Goal: Task Accomplishment & Management: Manage account settings

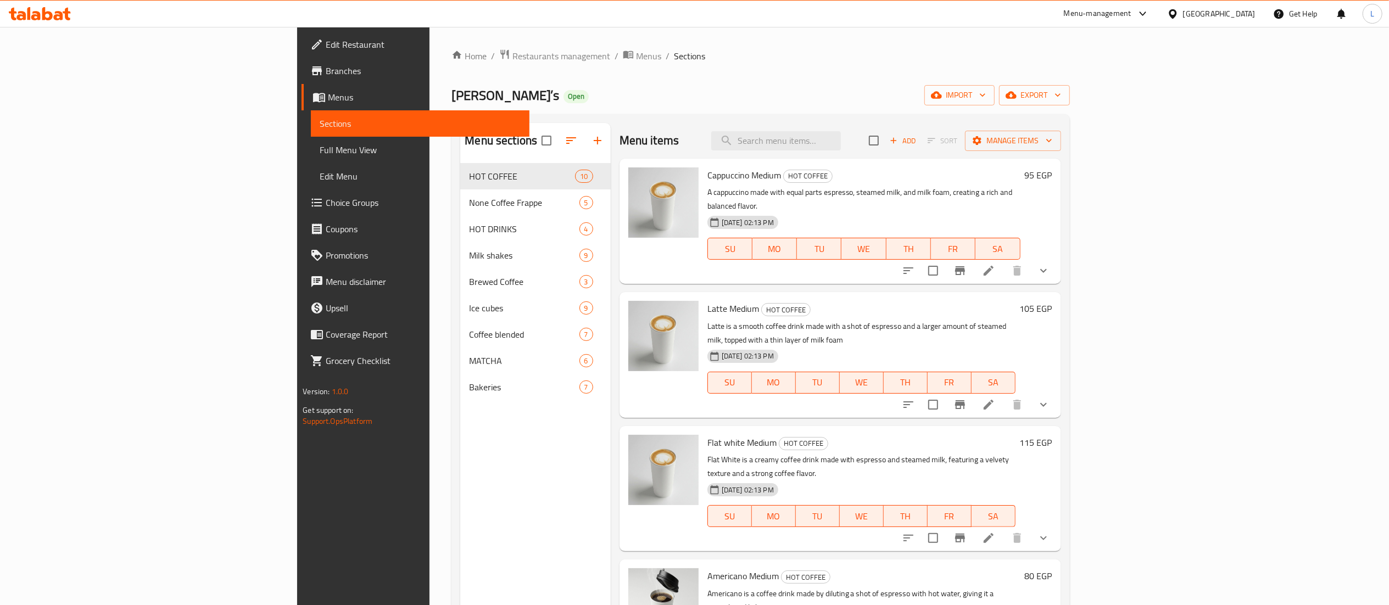
drag, startPoint x: 0, startPoint y: 0, endPoint x: 328, endPoint y: 65, distance: 334.8
click at [451, 65] on div "Home / Restaurants management / Menus / Sections Kaldi’s Open import export Men…" at bounding box center [760, 393] width 618 height 688
click at [512, 63] on span "Restaurants management" at bounding box center [561, 55] width 98 height 13
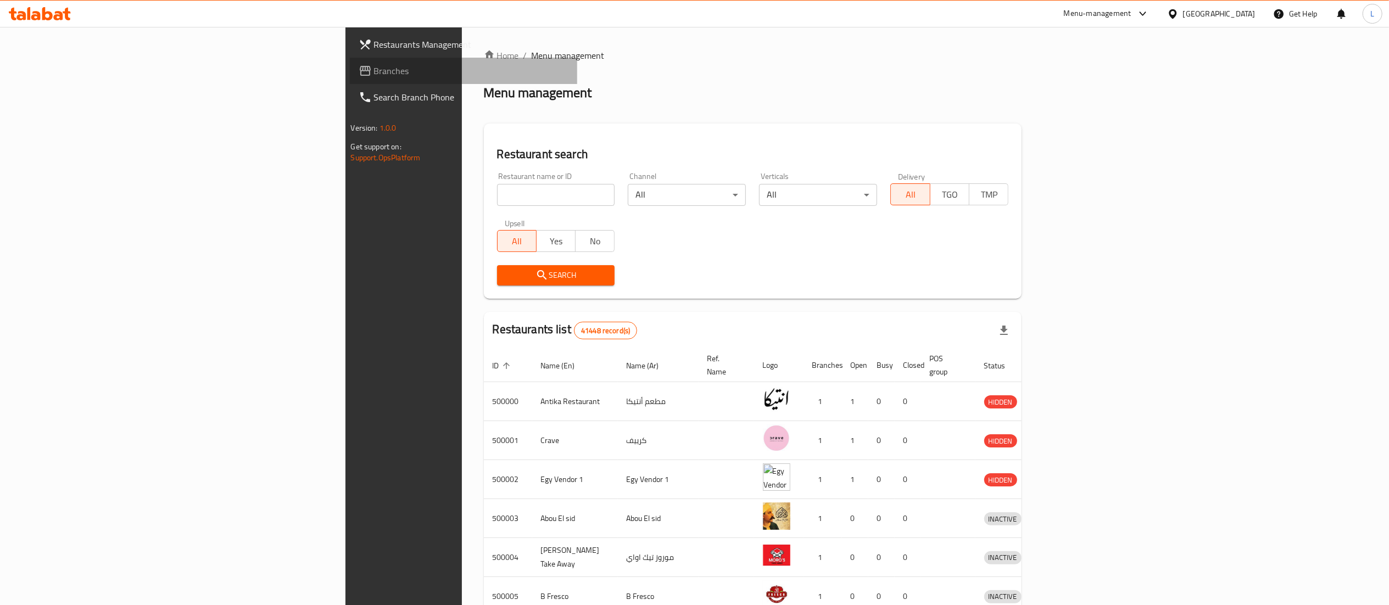
click at [374, 65] on span "Branches" at bounding box center [471, 70] width 194 height 13
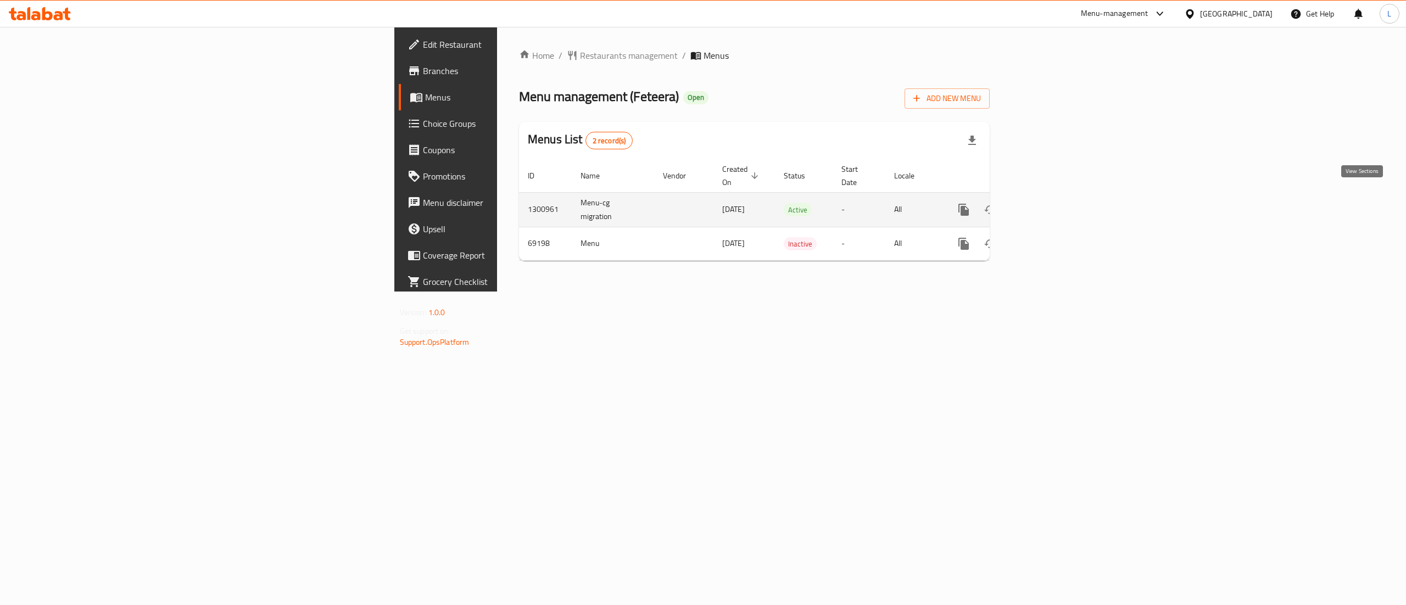
click at [1049, 204] on icon "enhanced table" at bounding box center [1042, 209] width 13 height 13
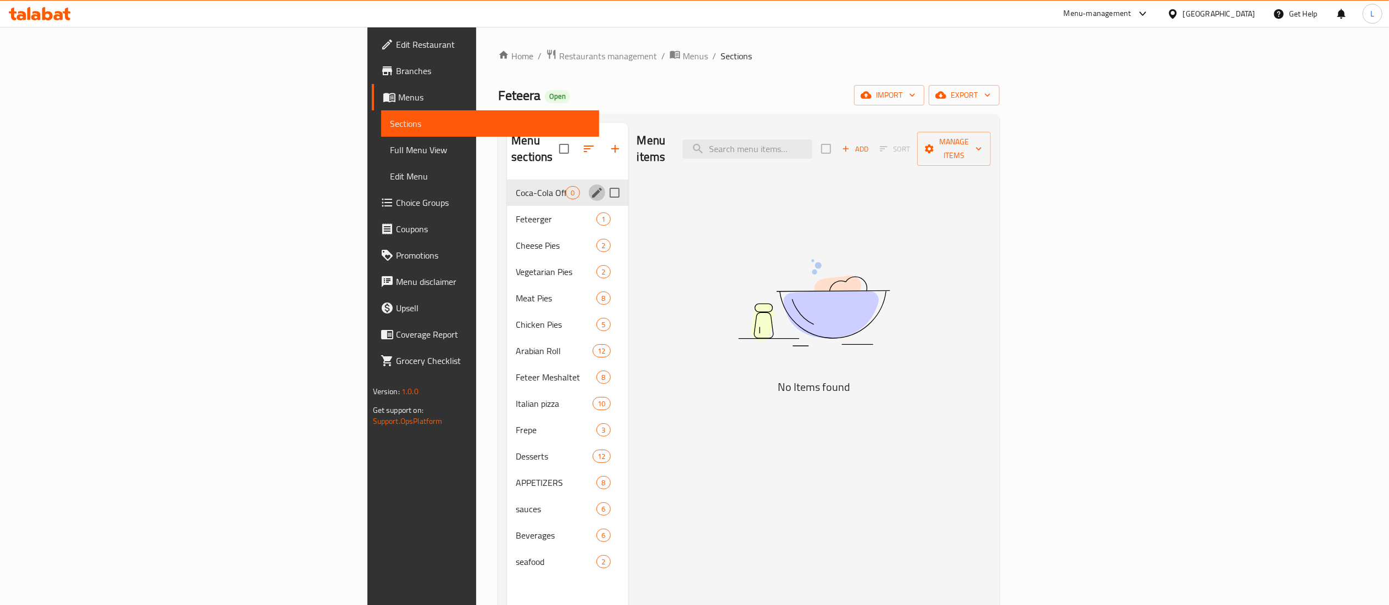
drag, startPoint x: 526, startPoint y: 175, endPoint x: 504, endPoint y: 177, distance: 22.0
click at [592, 188] on icon "edit" at bounding box center [597, 193] width 10 height 10
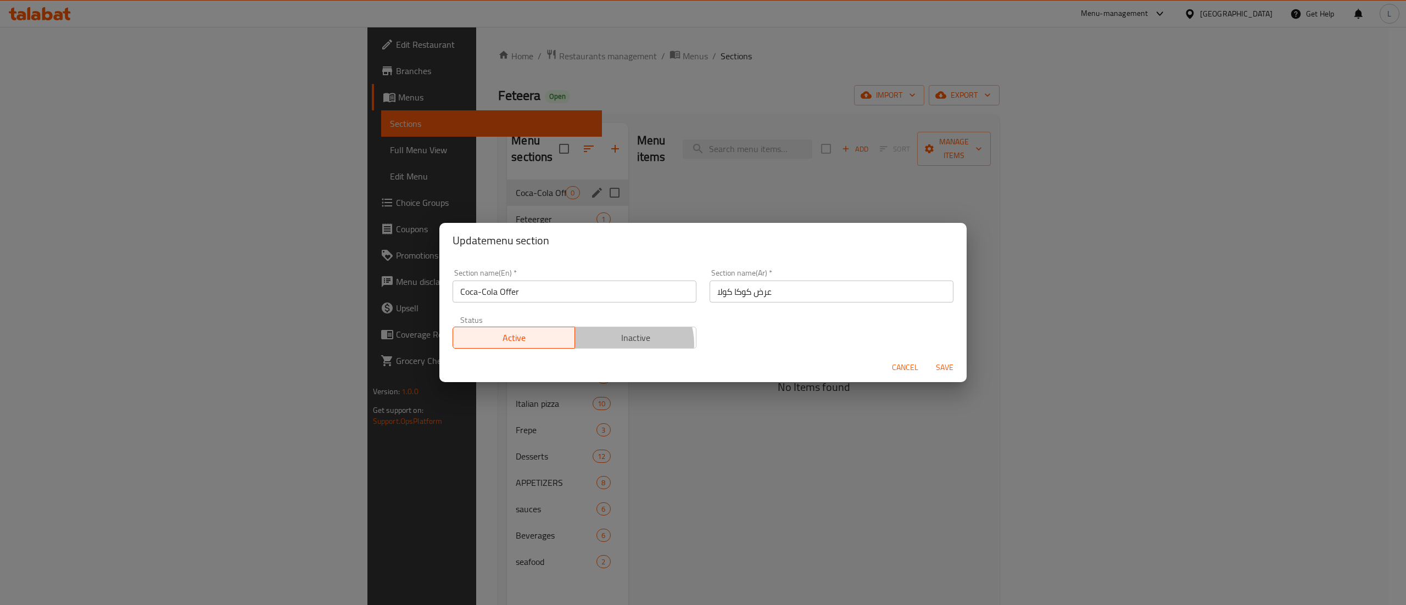
click at [624, 344] on span "Inactive" at bounding box center [635, 338] width 113 height 16
click at [947, 366] on span "Save" at bounding box center [944, 368] width 26 height 14
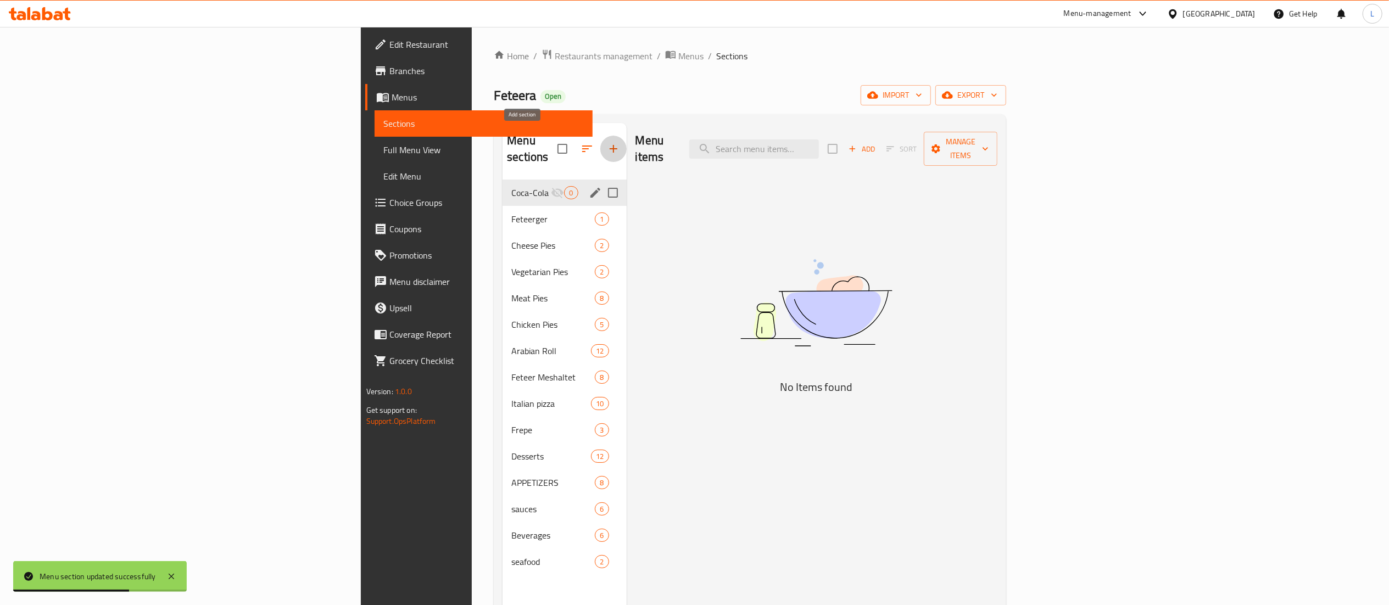
click at [600, 139] on button "button" at bounding box center [613, 149] width 26 height 26
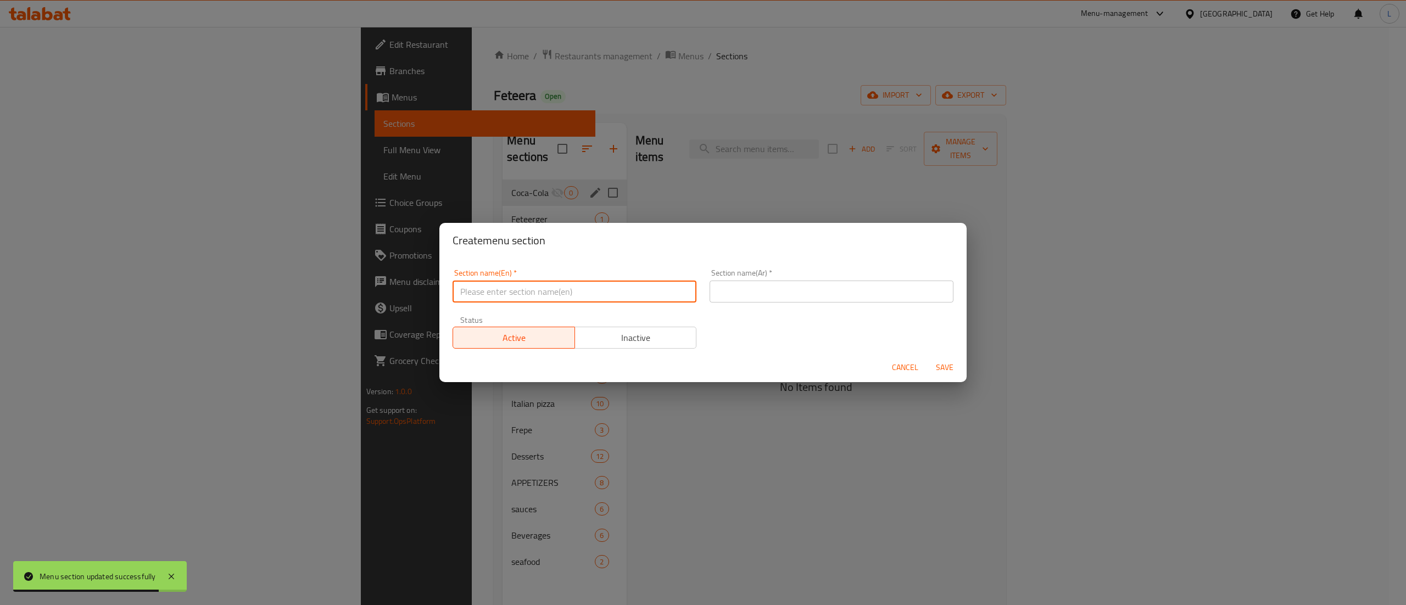
click at [605, 287] on input "text" at bounding box center [575, 292] width 244 height 22
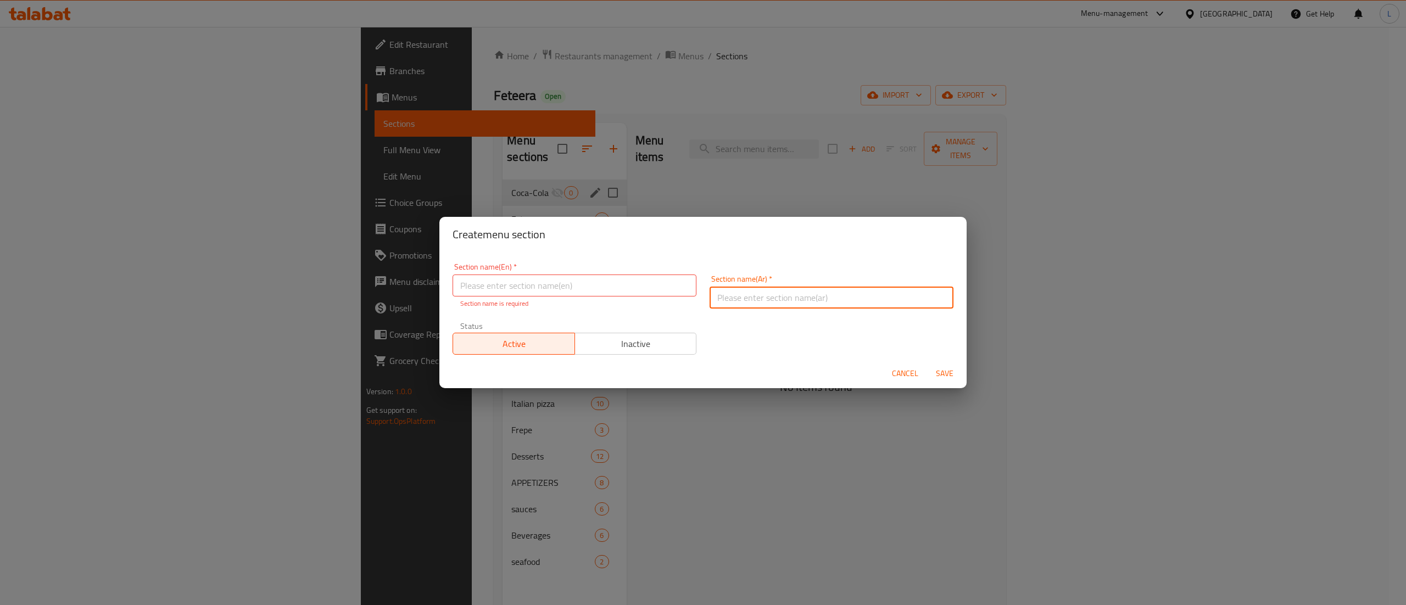
type input "O"
click at [600, 287] on input "text" at bounding box center [575, 286] width 244 height 22
type input "o"
type input "Offers"
click at [745, 282] on input "text" at bounding box center [832, 286] width 244 height 22
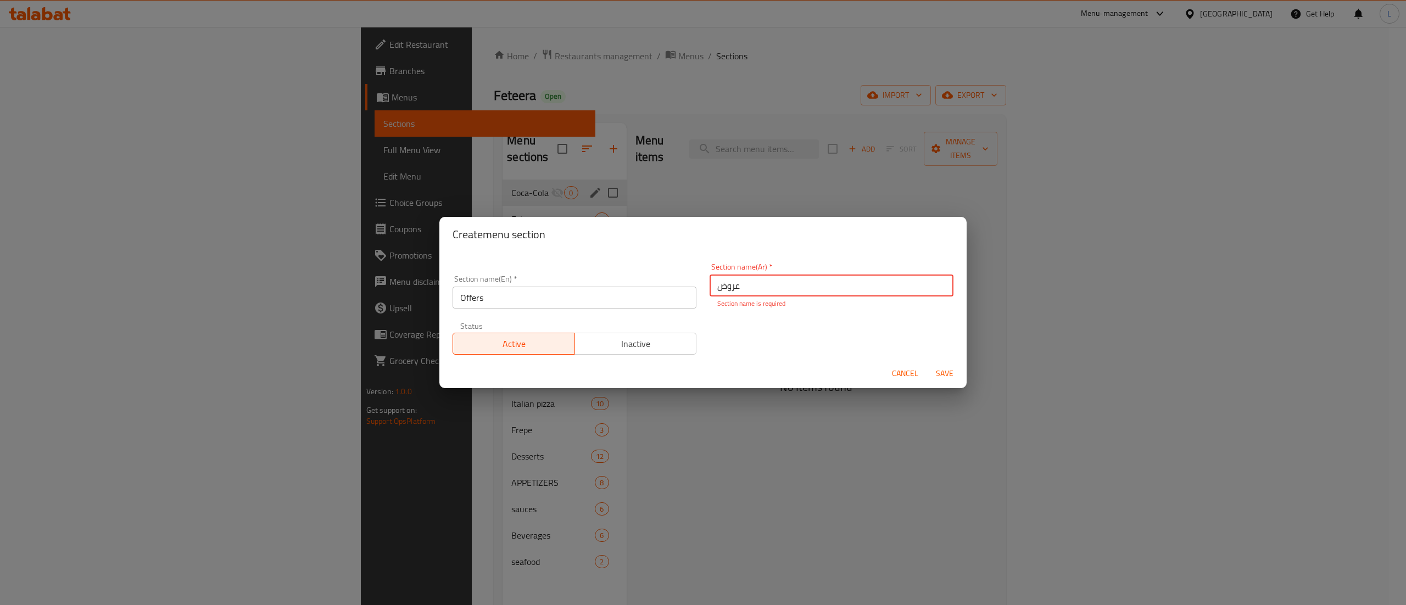
type input "عروض"
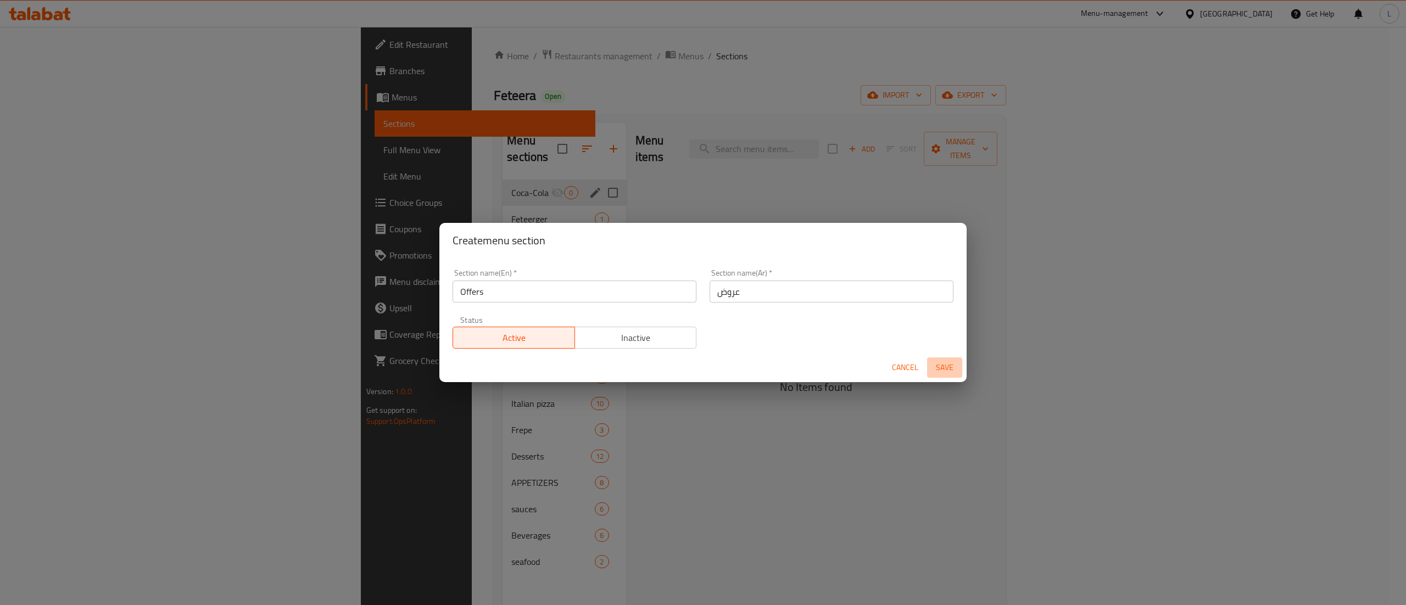
click at [949, 371] on span "Save" at bounding box center [944, 368] width 26 height 14
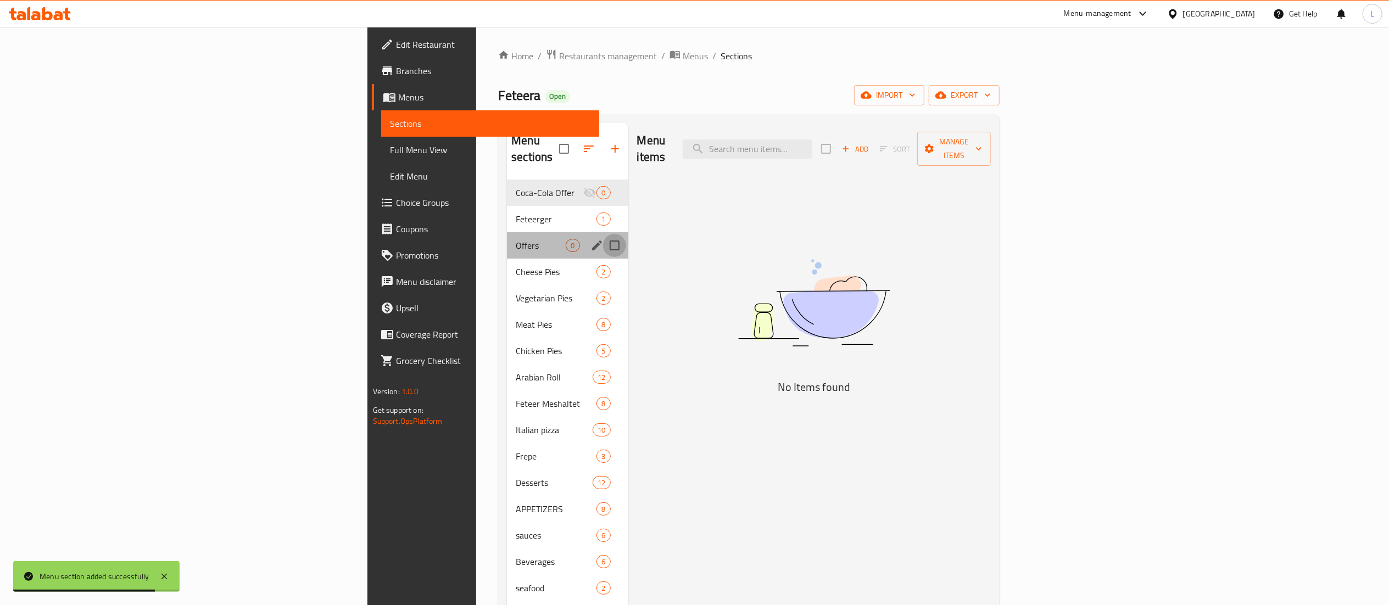
click at [603, 234] on input "Menu sections" at bounding box center [614, 245] width 23 height 23
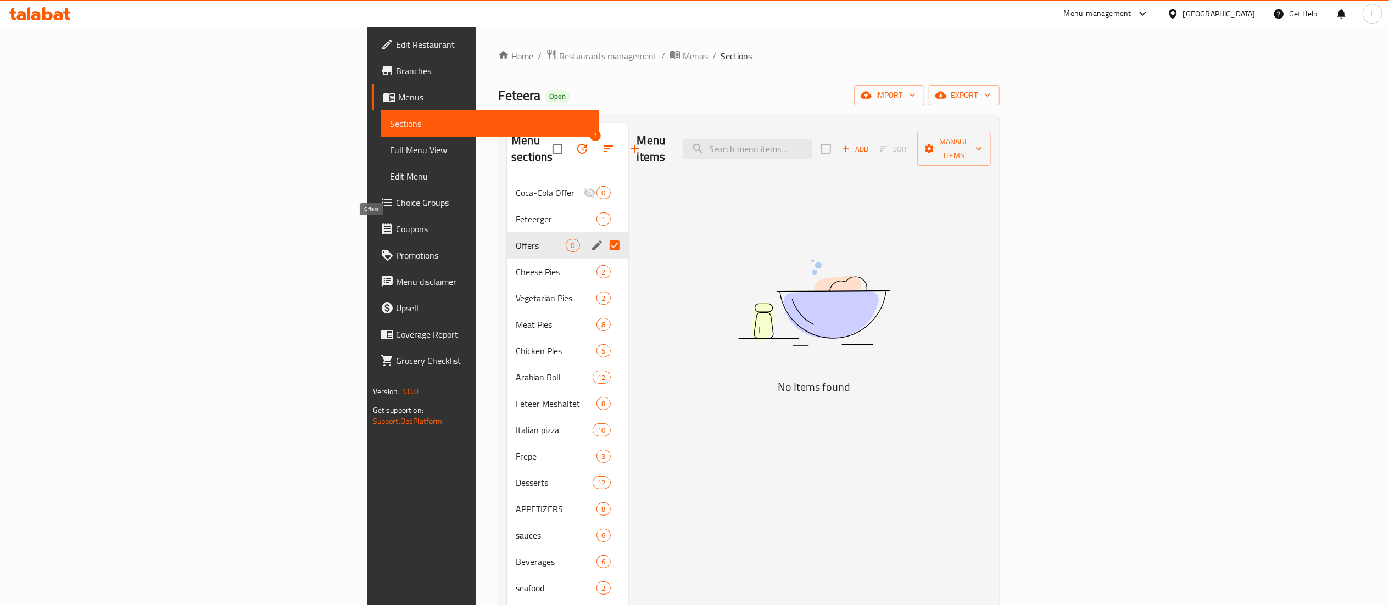
drag, startPoint x: 431, startPoint y: 230, endPoint x: 455, endPoint y: 230, distance: 24.2
click at [516, 239] on span "Offers" at bounding box center [541, 245] width 50 height 13
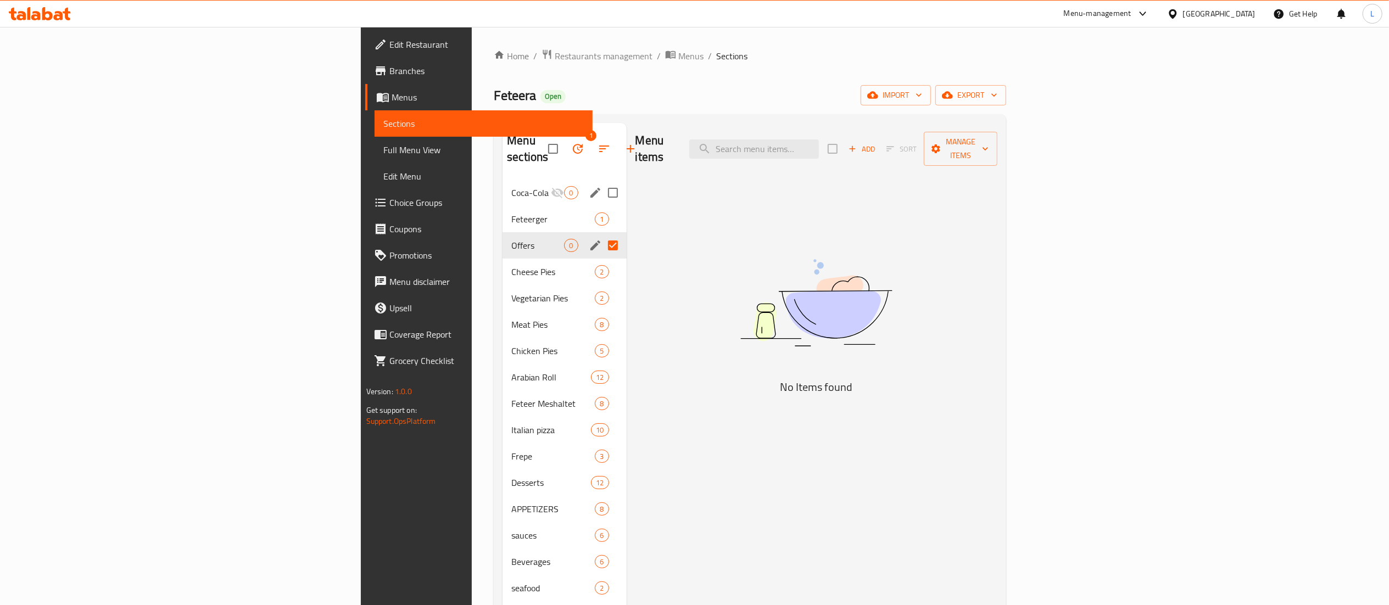
drag, startPoint x: 455, startPoint y: 230, endPoint x: 457, endPoint y: 169, distance: 61.0
click at [502, 180] on div "Coca-Cola Offer 0 Feteerger 1 Offers 0 Cheese Pies 2 Vegetarian Pies 2 Meat Pie…" at bounding box center [564, 391] width 124 height 422
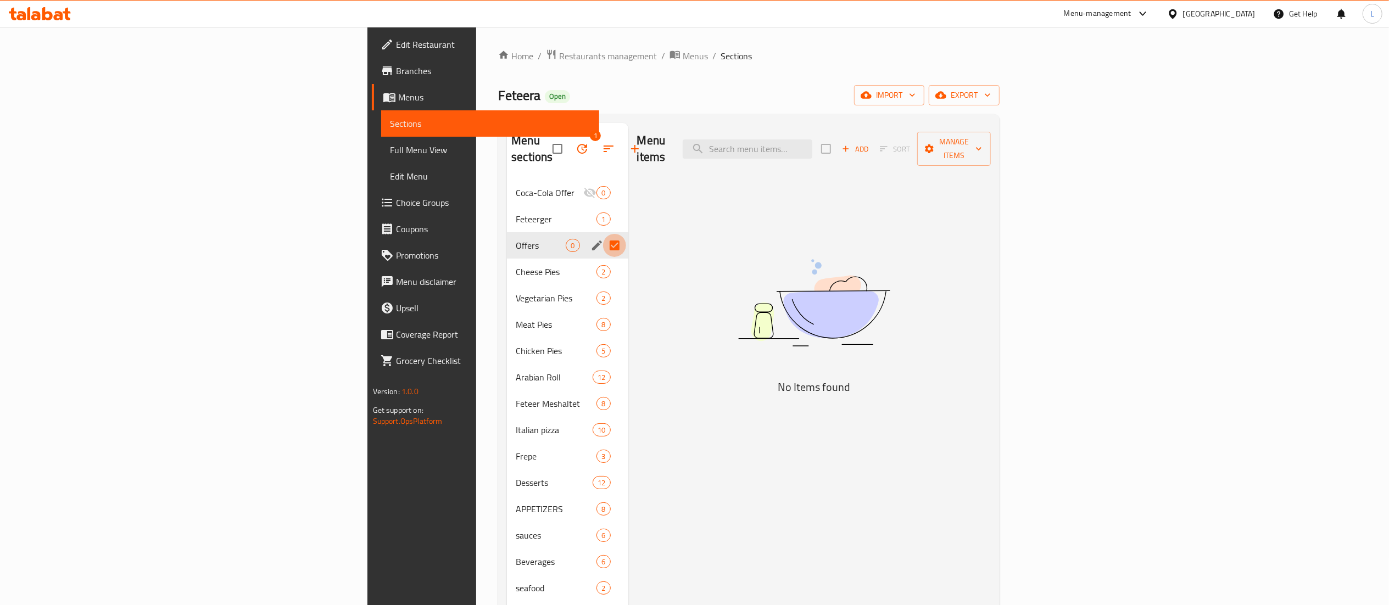
click at [603, 234] on input "Menu sections" at bounding box center [614, 245] width 23 height 23
checkbox input "false"
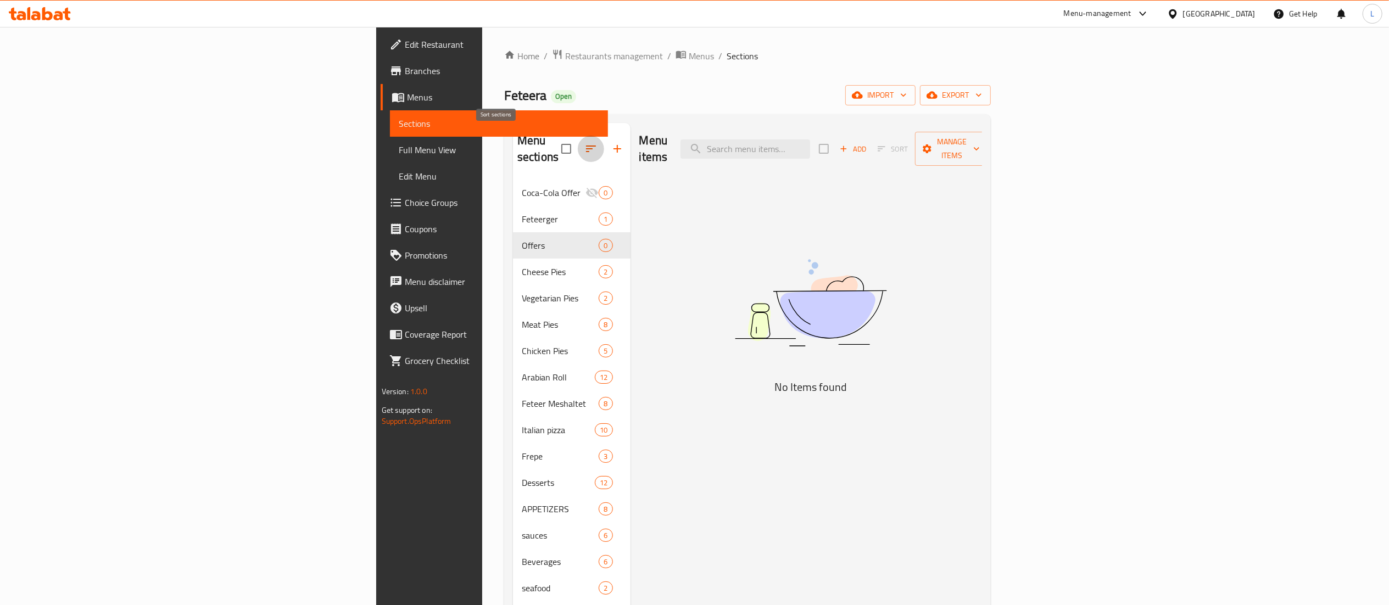
click at [584, 142] on icon "button" at bounding box center [590, 148] width 13 height 13
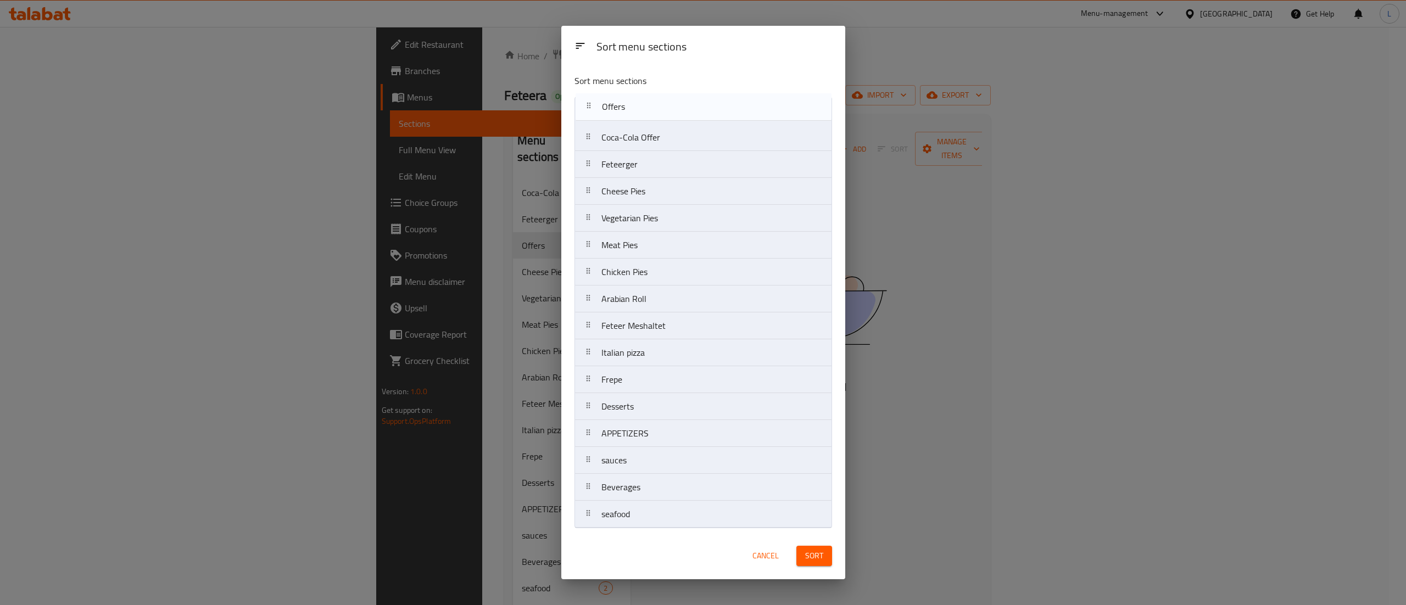
drag, startPoint x: 670, startPoint y: 168, endPoint x: 668, endPoint y: 105, distance: 63.2
click at [668, 105] on nav "Coca-Cola Offer Feteerger Offers Cheese Pies Vegetarian Pies Meat Pies Chicken …" at bounding box center [703, 313] width 258 height 432
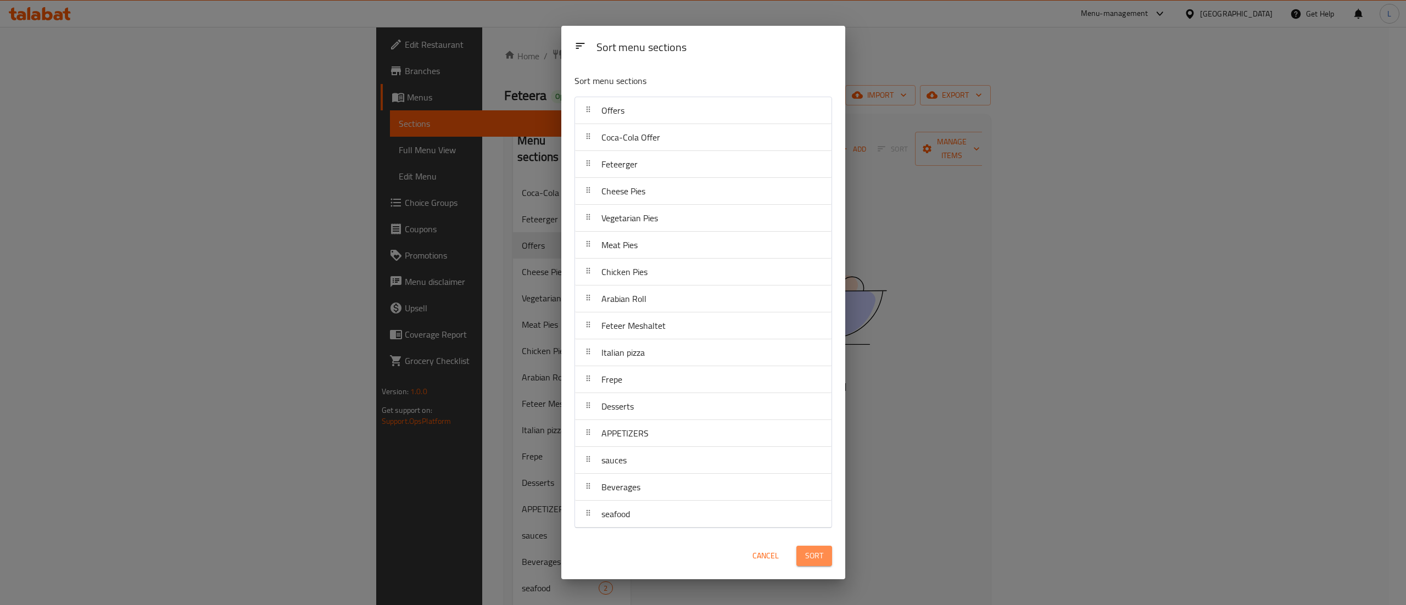
click at [817, 555] on span "Sort" at bounding box center [814, 556] width 18 height 14
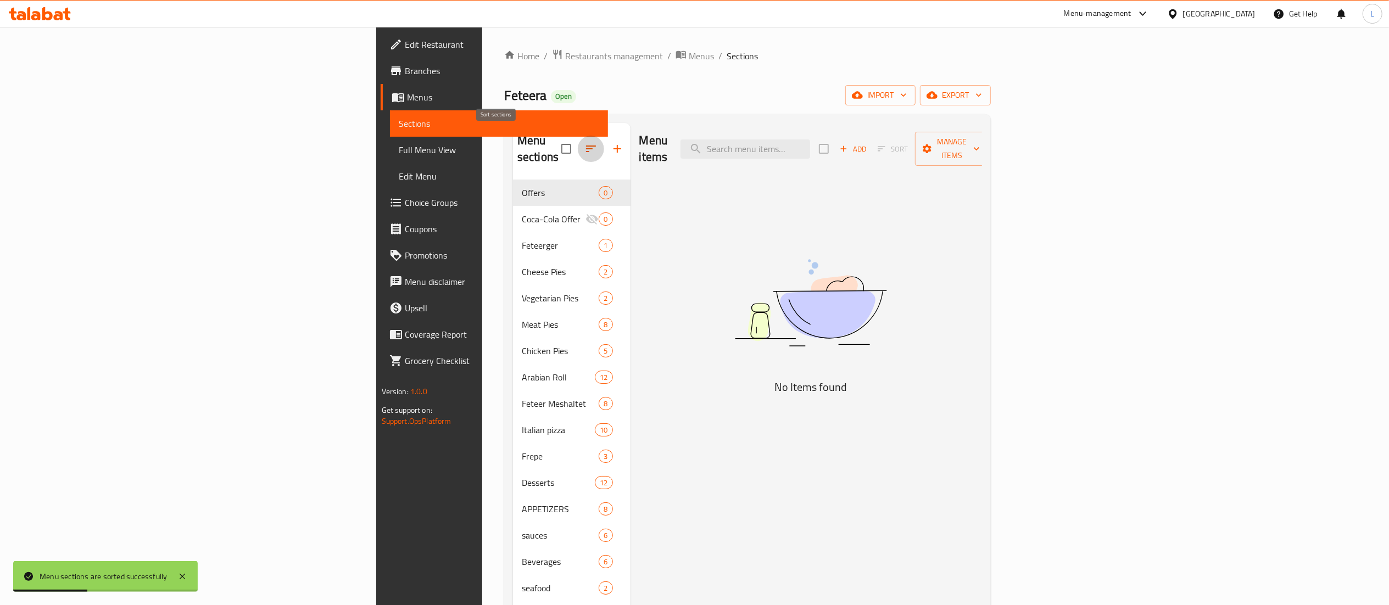
click at [584, 143] on icon "button" at bounding box center [590, 148] width 13 height 13
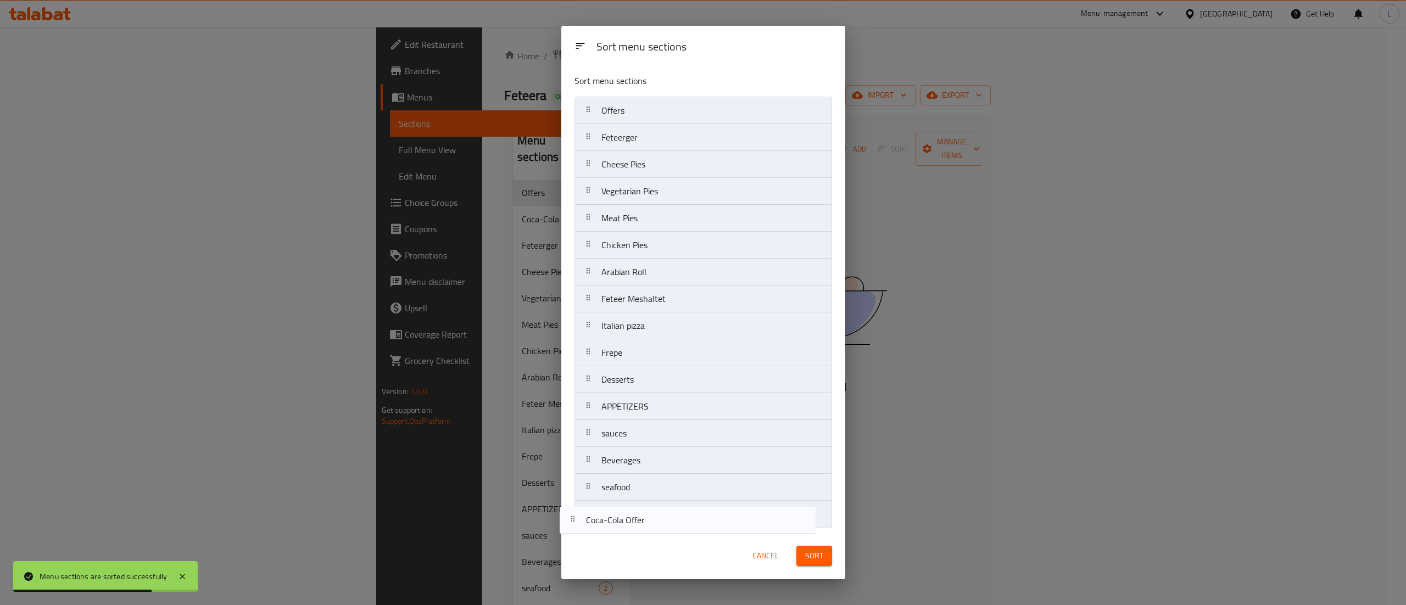
drag, startPoint x: 721, startPoint y: 138, endPoint x: 704, endPoint y: 526, distance: 388.1
click at [704, 526] on nav "Offers Coca-Cola Offer Feteerger Cheese Pies Vegetarian Pies Meat Pies Chicken …" at bounding box center [703, 313] width 258 height 432
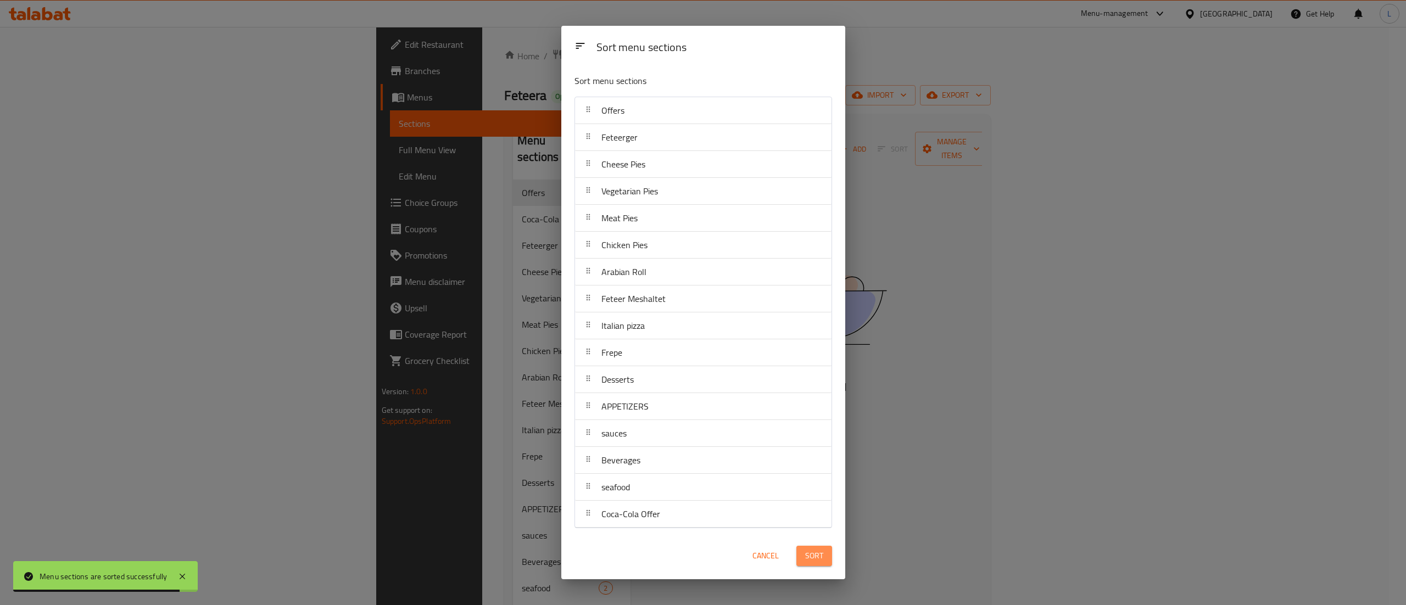
click at [818, 557] on span "Sort" at bounding box center [814, 556] width 18 height 14
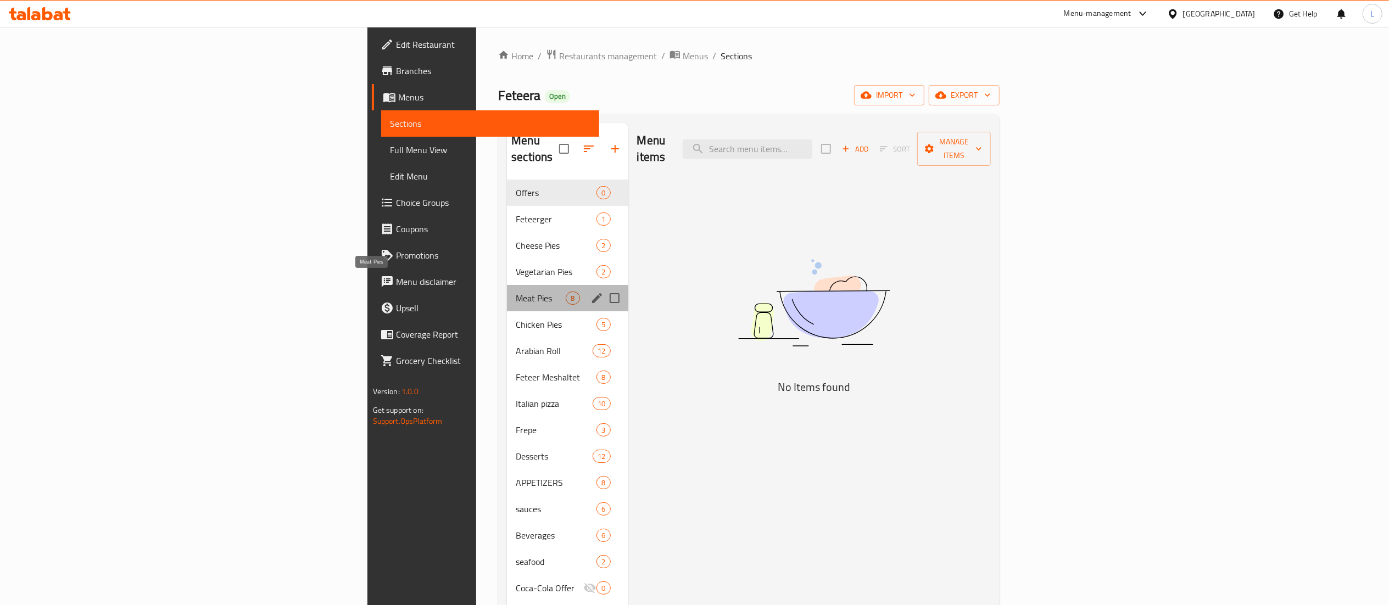
click at [516, 292] on span "Meat Pies" at bounding box center [541, 298] width 50 height 13
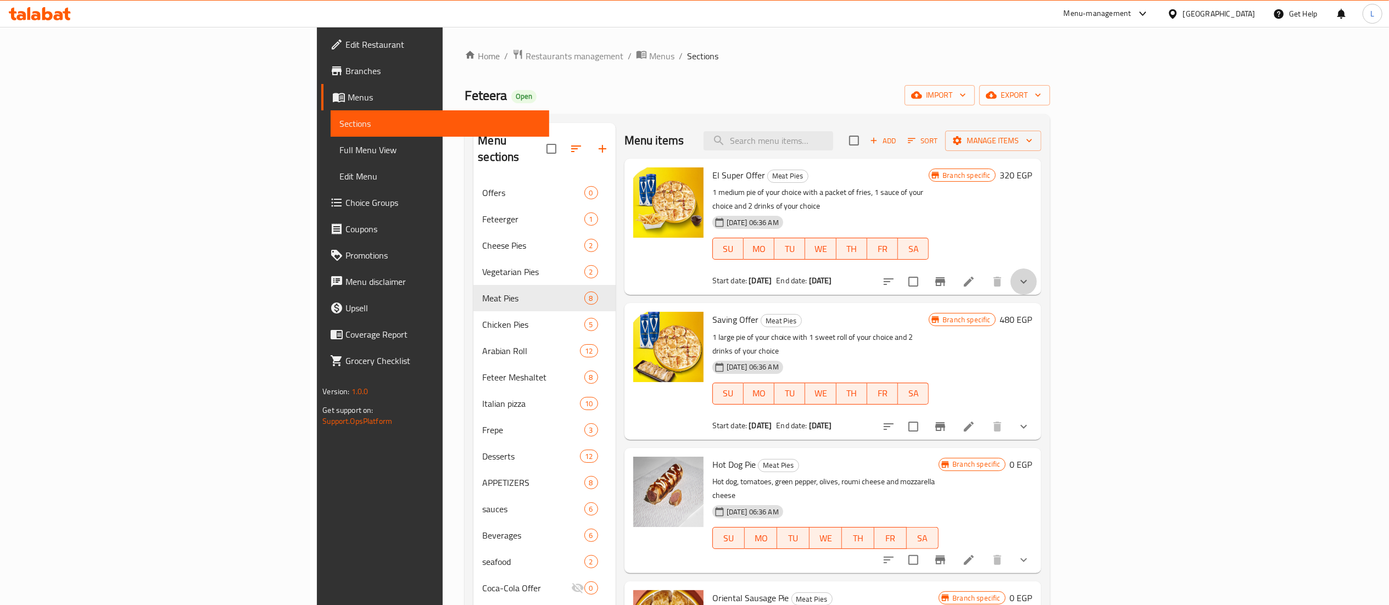
click at [1037, 270] on button "show more" at bounding box center [1023, 282] width 26 height 26
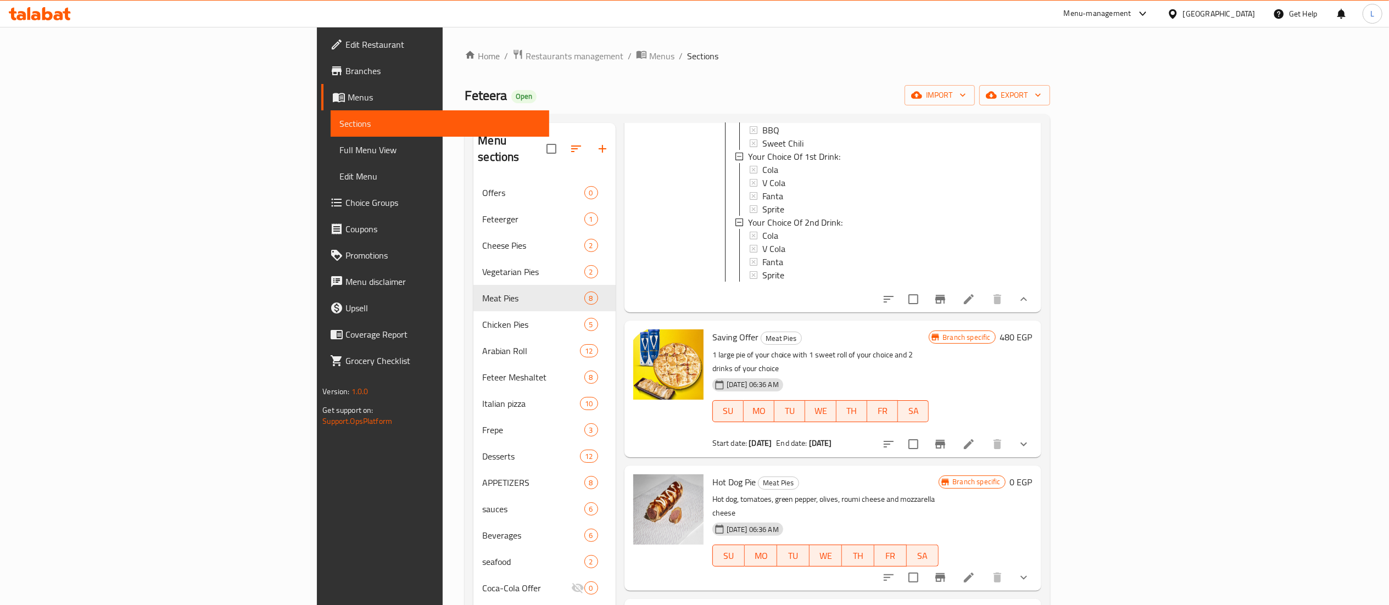
scroll to position [362, 0]
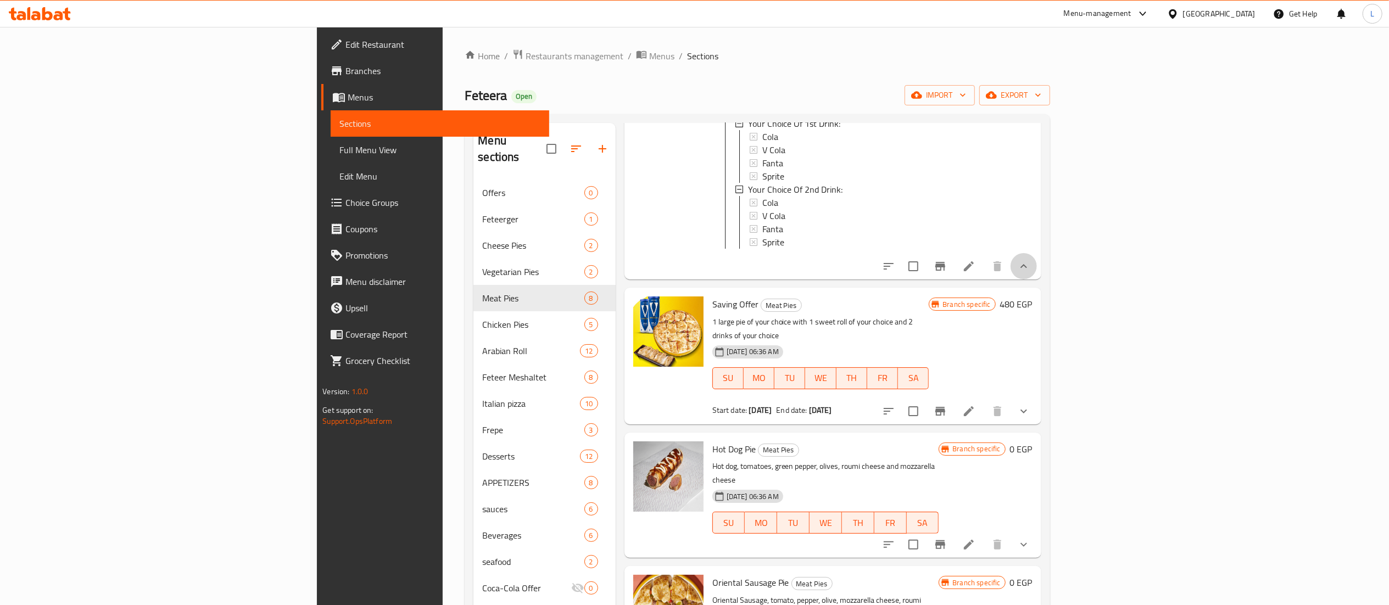
click at [1037, 270] on button "show more" at bounding box center [1023, 266] width 26 height 26
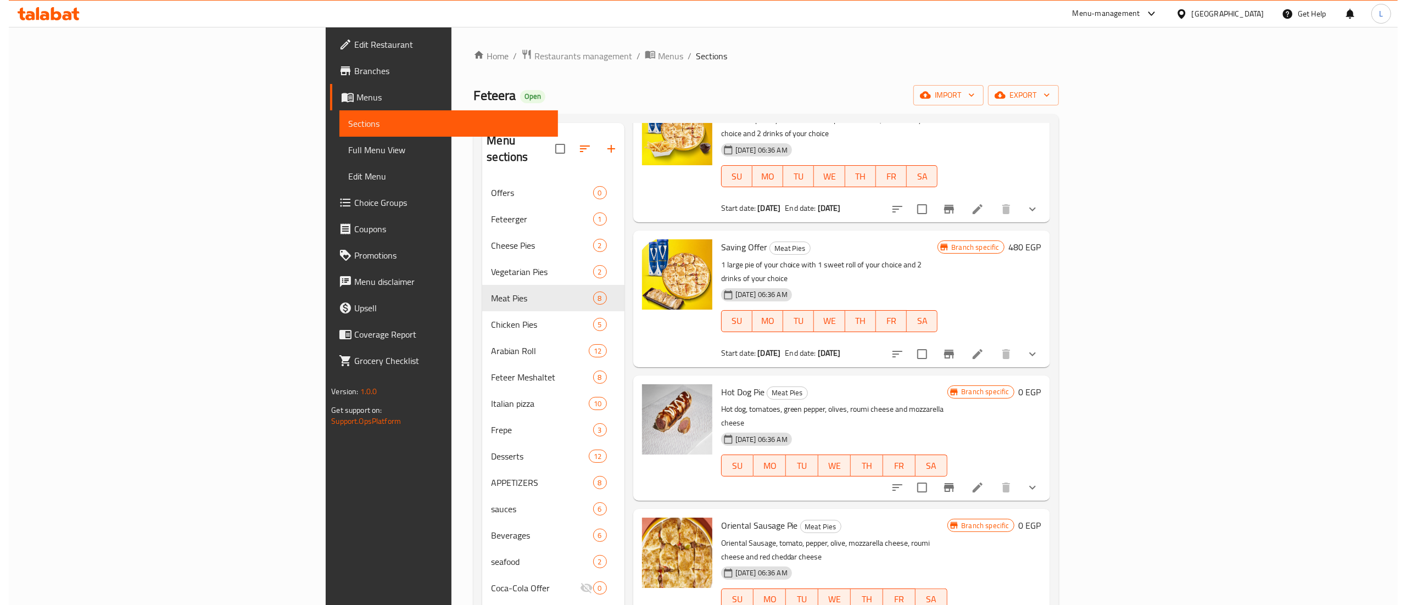
scroll to position [0, 0]
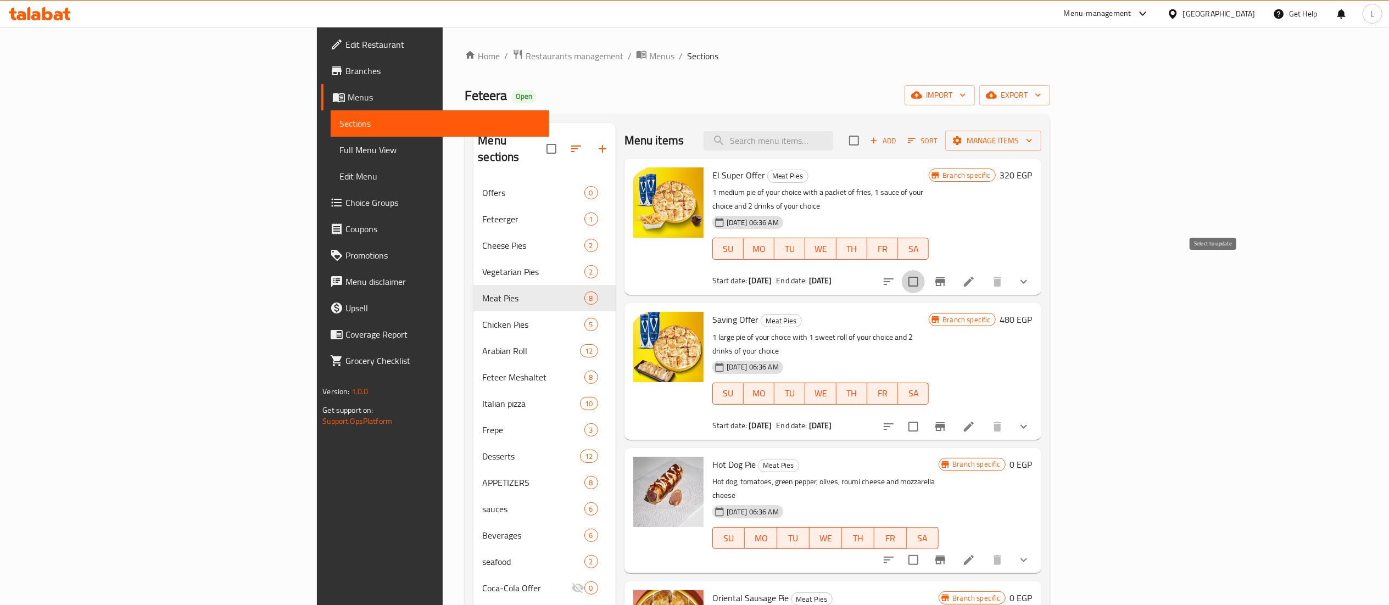
click at [925, 270] on input "checkbox" at bounding box center [913, 281] width 23 height 23
checkbox input "false"
click at [1032, 146] on span "Manage items" at bounding box center [993, 141] width 79 height 14
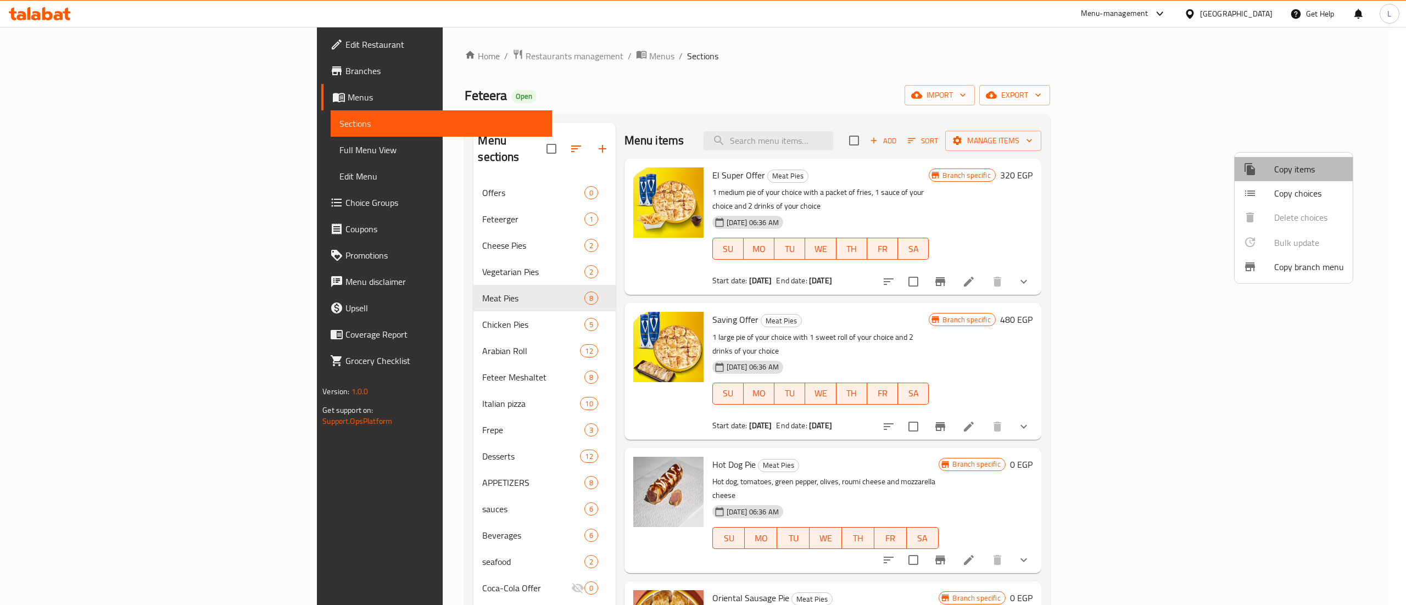
click at [1311, 167] on span "Copy items" at bounding box center [1309, 169] width 70 height 13
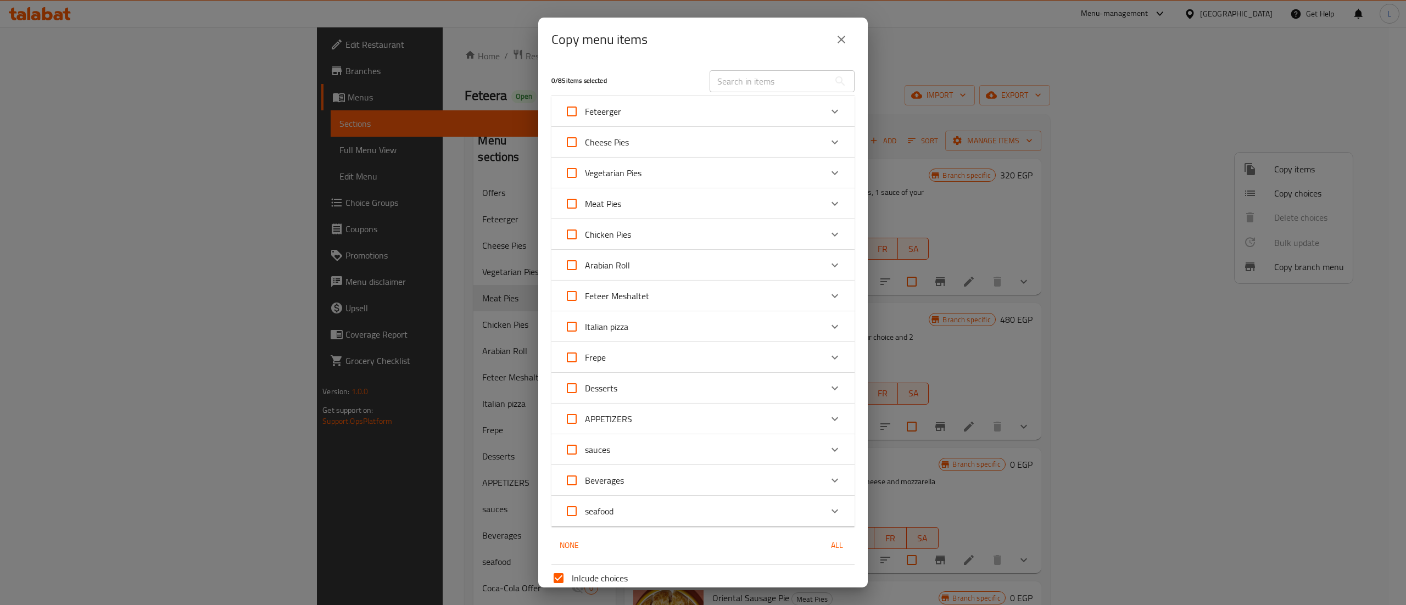
click at [690, 206] on div "Meat Pies" at bounding box center [693, 204] width 257 height 26
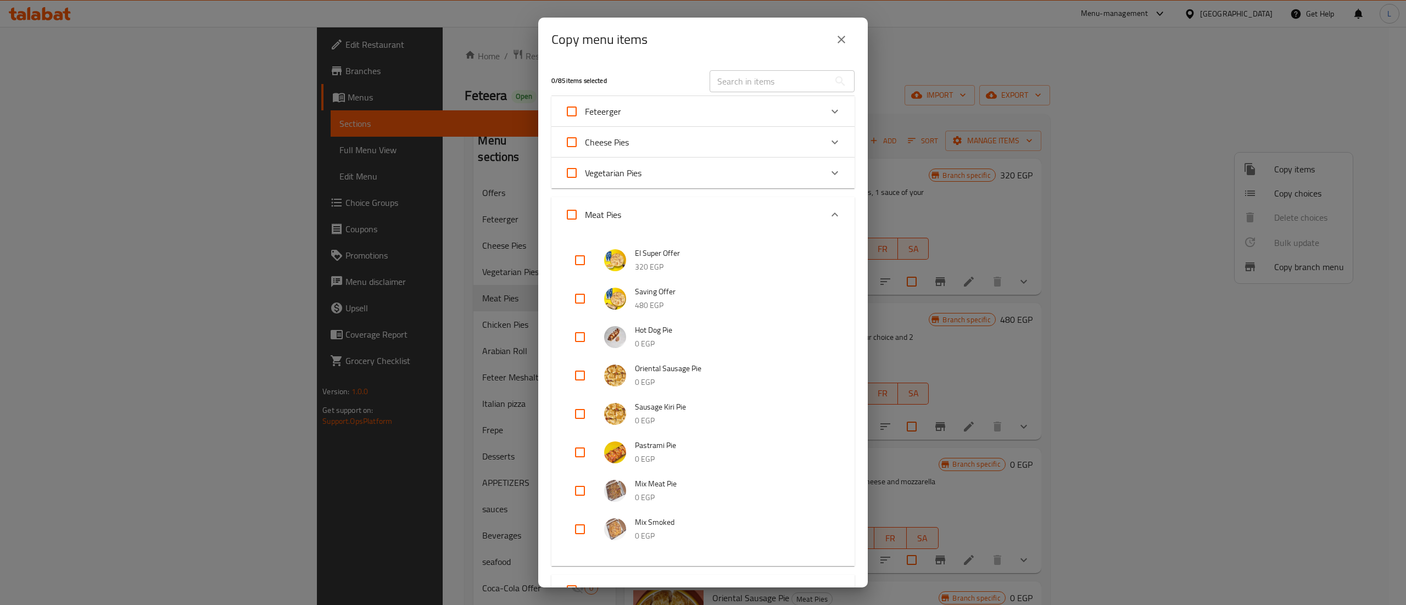
click at [574, 257] on input "checkbox" at bounding box center [580, 260] width 26 height 26
checkbox input "true"
click at [580, 303] on input "checkbox" at bounding box center [580, 299] width 26 height 26
checkbox input "true"
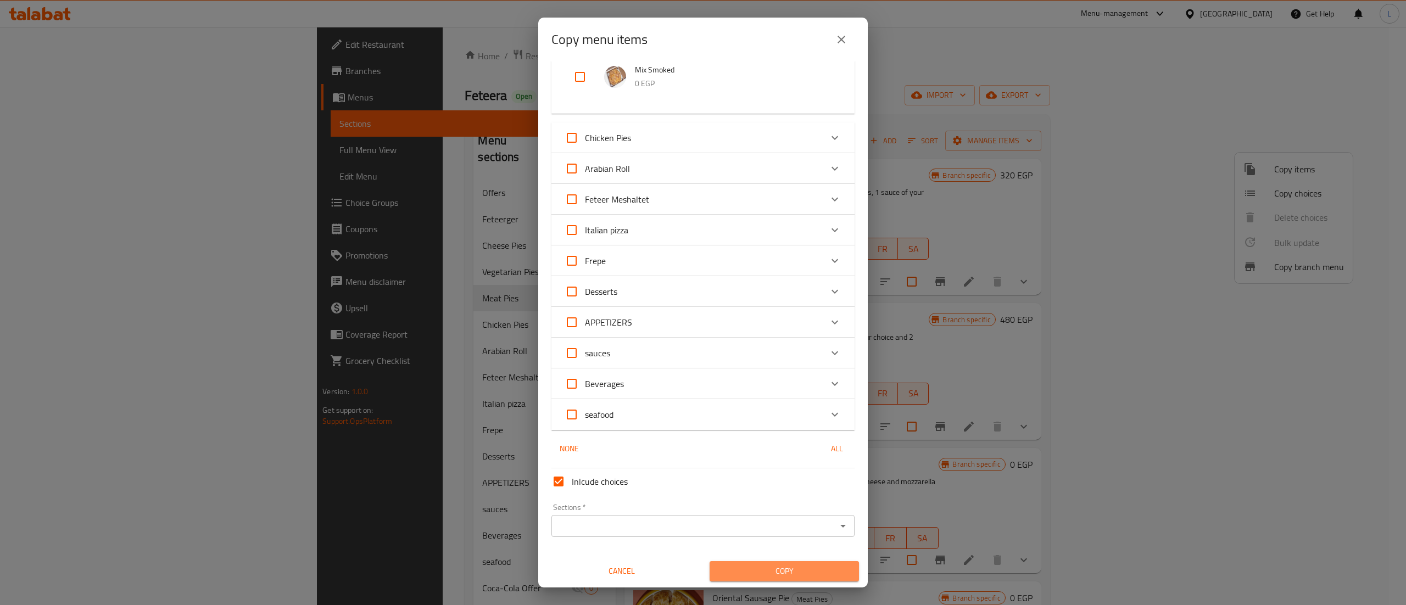
click at [792, 575] on span "Copy" at bounding box center [784, 572] width 132 height 14
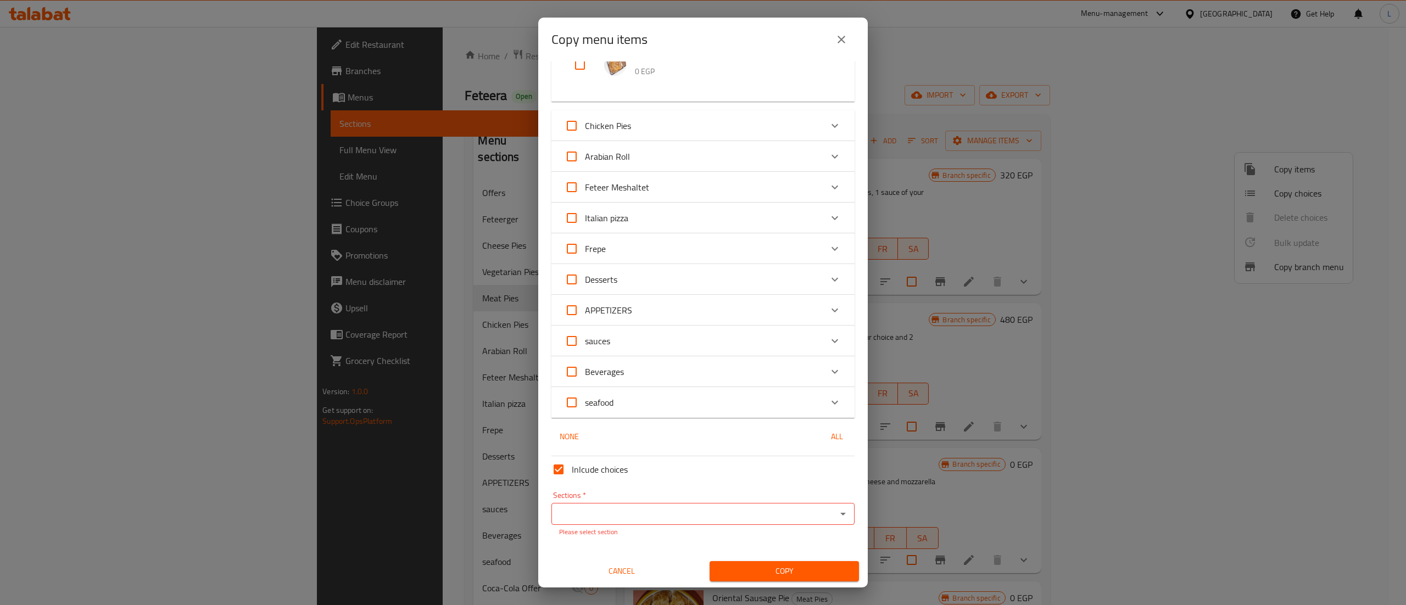
drag, startPoint x: 714, startPoint y: 526, endPoint x: 703, endPoint y: 517, distance: 14.1
click at [703, 517] on div "Sections   * Sections * Please select section" at bounding box center [702, 514] width 303 height 46
click at [703, 517] on input "Sections   *" at bounding box center [694, 513] width 278 height 15
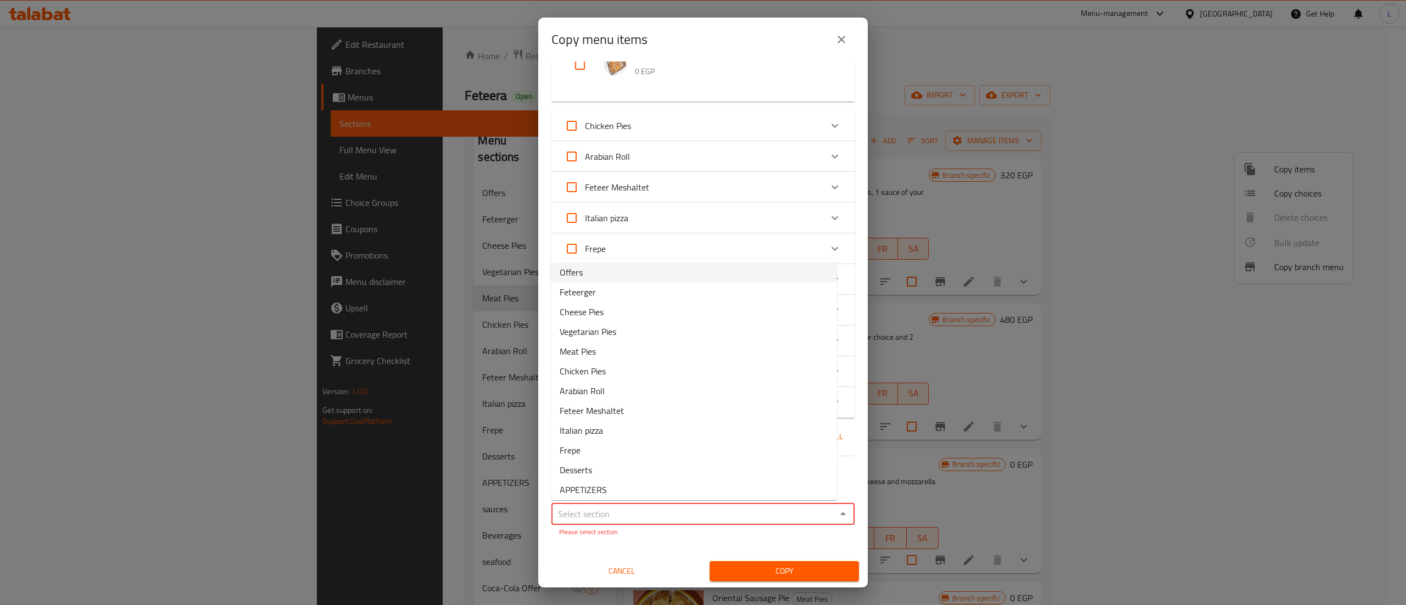
click at [576, 272] on span "Offers" at bounding box center [571, 272] width 23 height 13
type input "Offers"
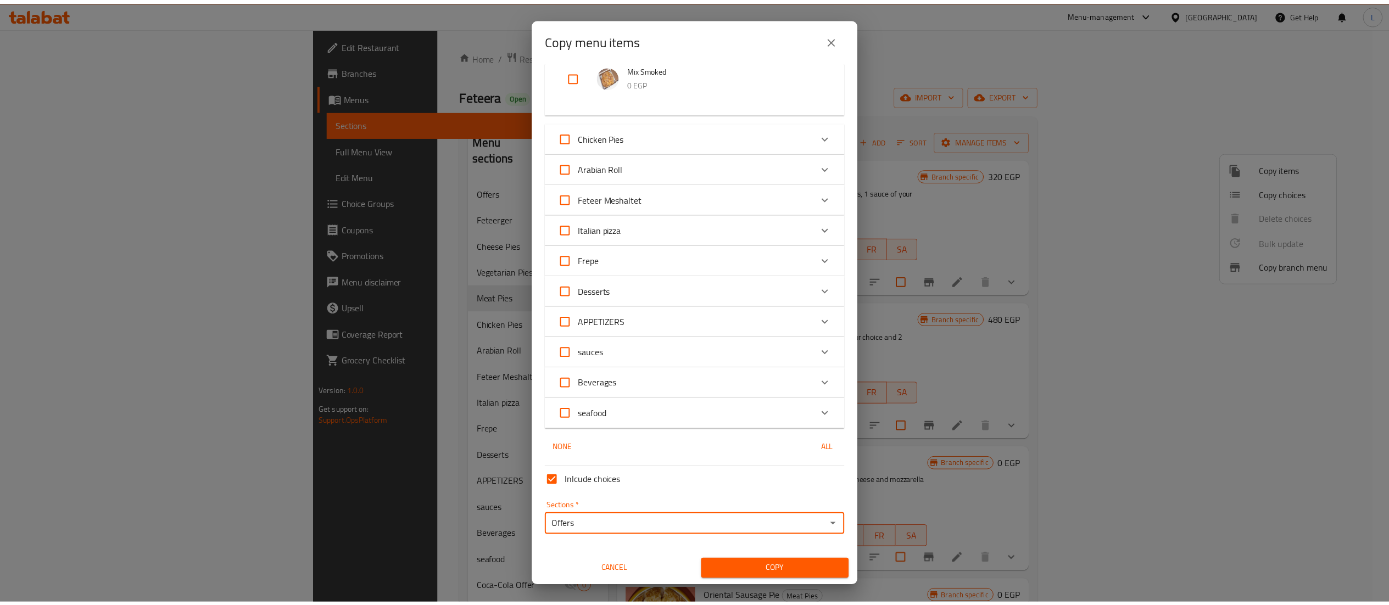
scroll to position [453, 0]
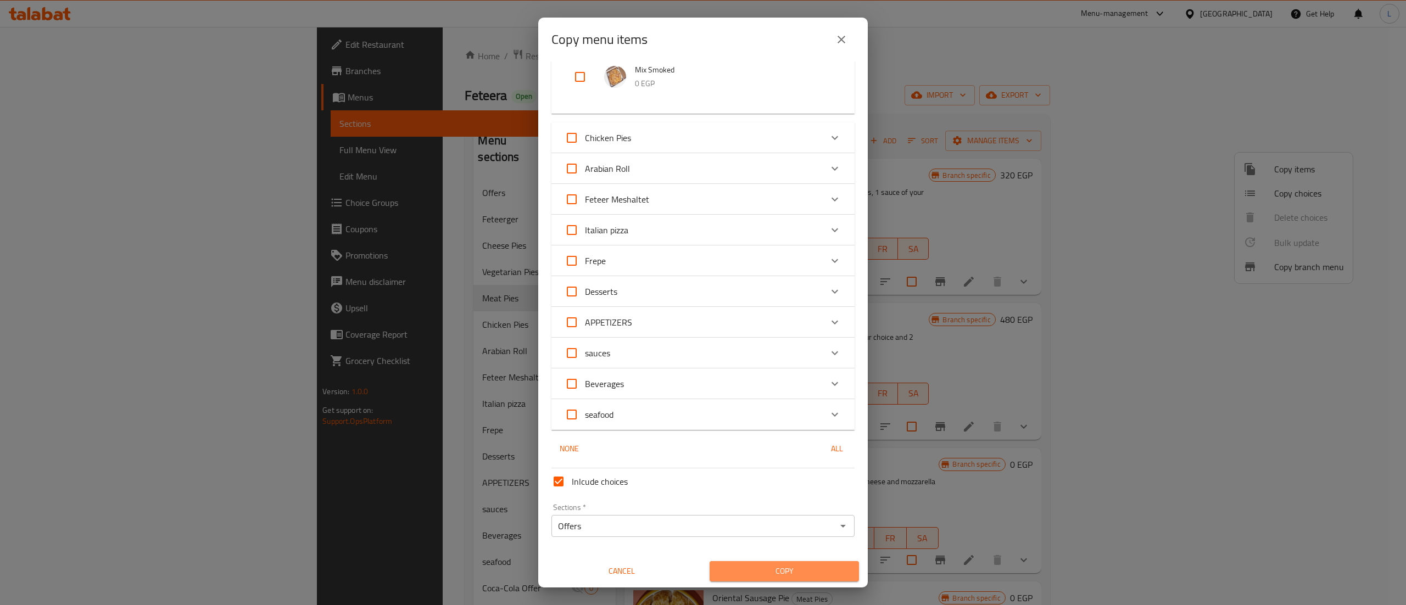
click at [791, 566] on span "Copy" at bounding box center [784, 572] width 132 height 14
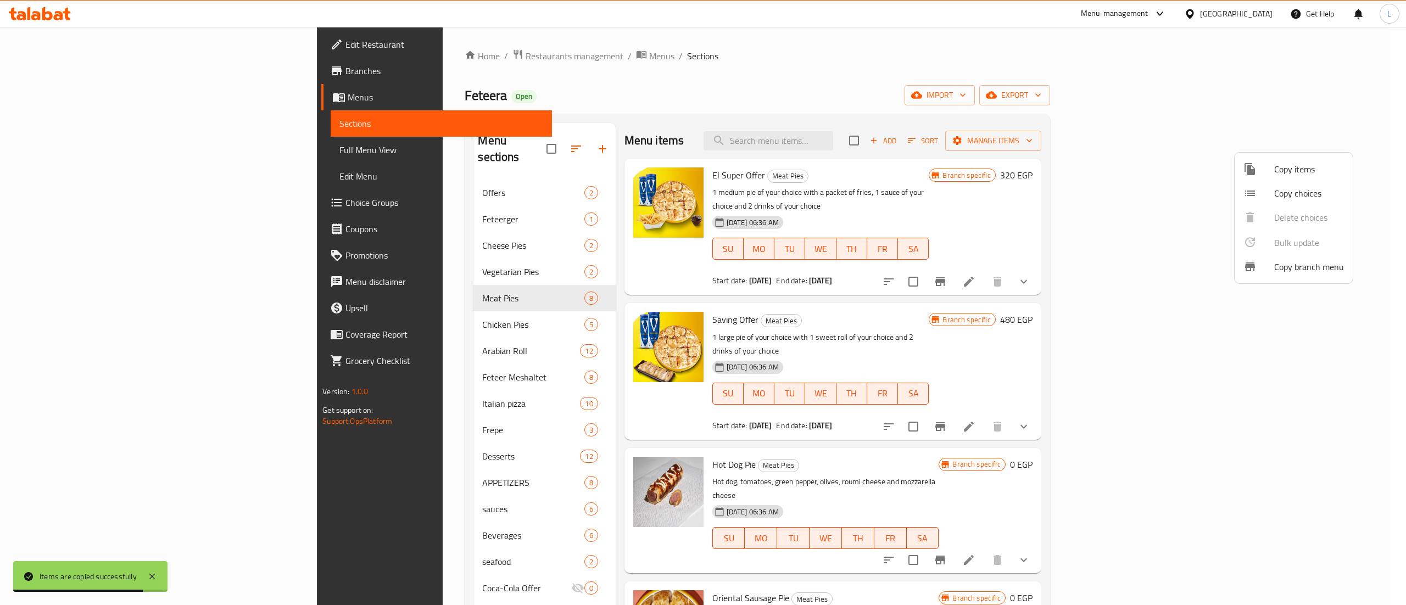
click at [1072, 157] on div at bounding box center [703, 302] width 1406 height 605
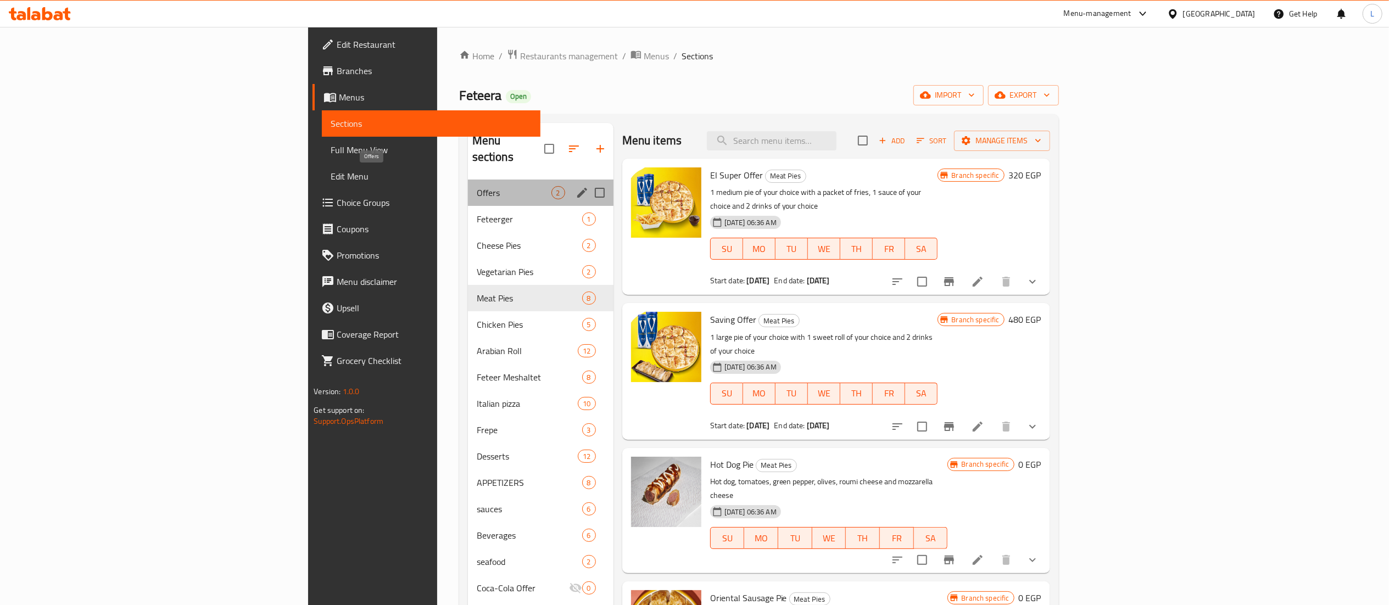
click at [477, 186] on span "Offers" at bounding box center [514, 192] width 75 height 13
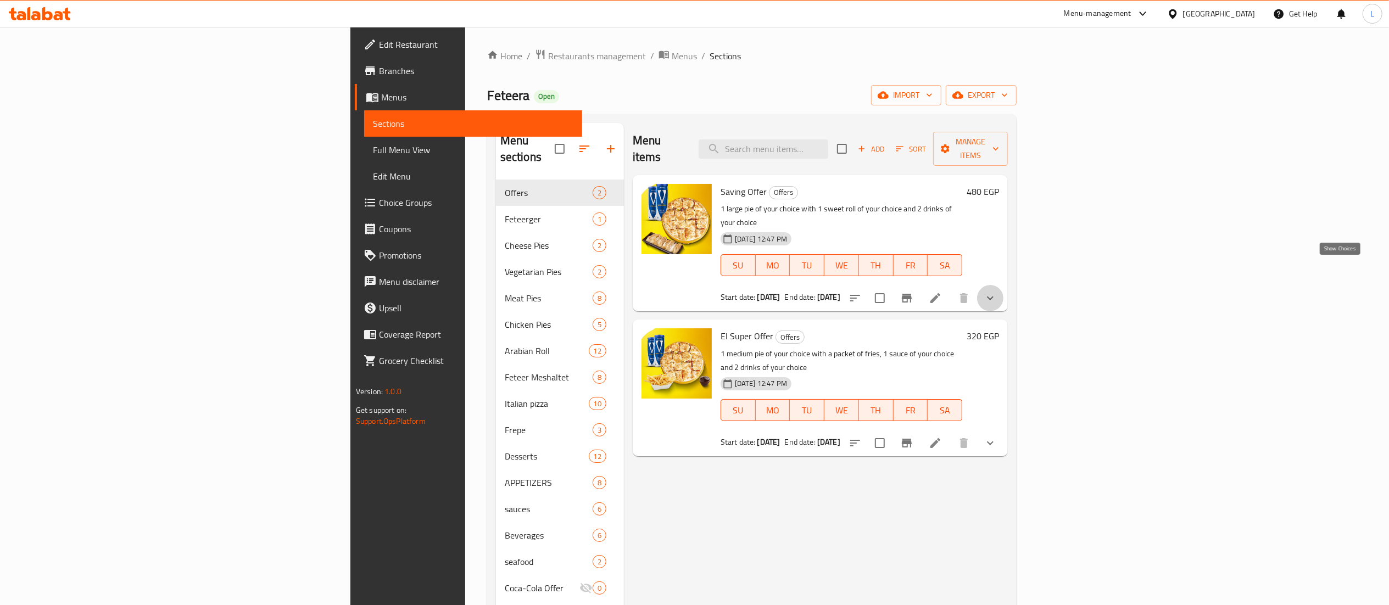
click at [997, 292] on icon "show more" at bounding box center [990, 298] width 13 height 13
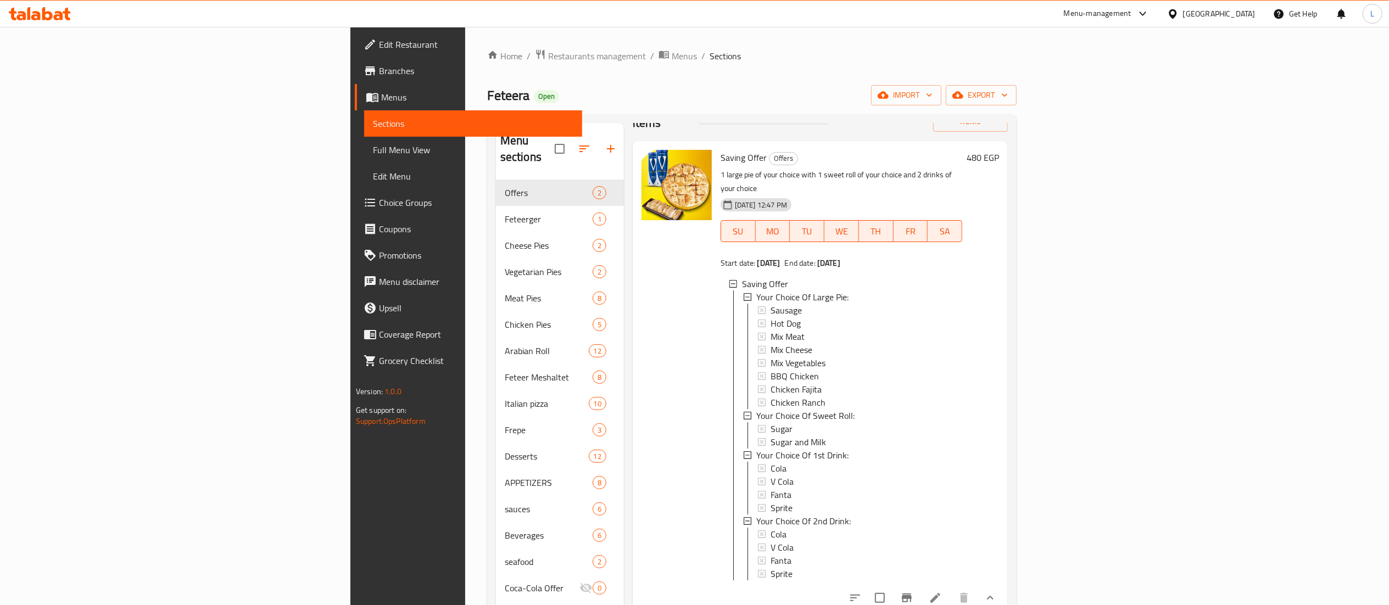
scroll to position [154, 0]
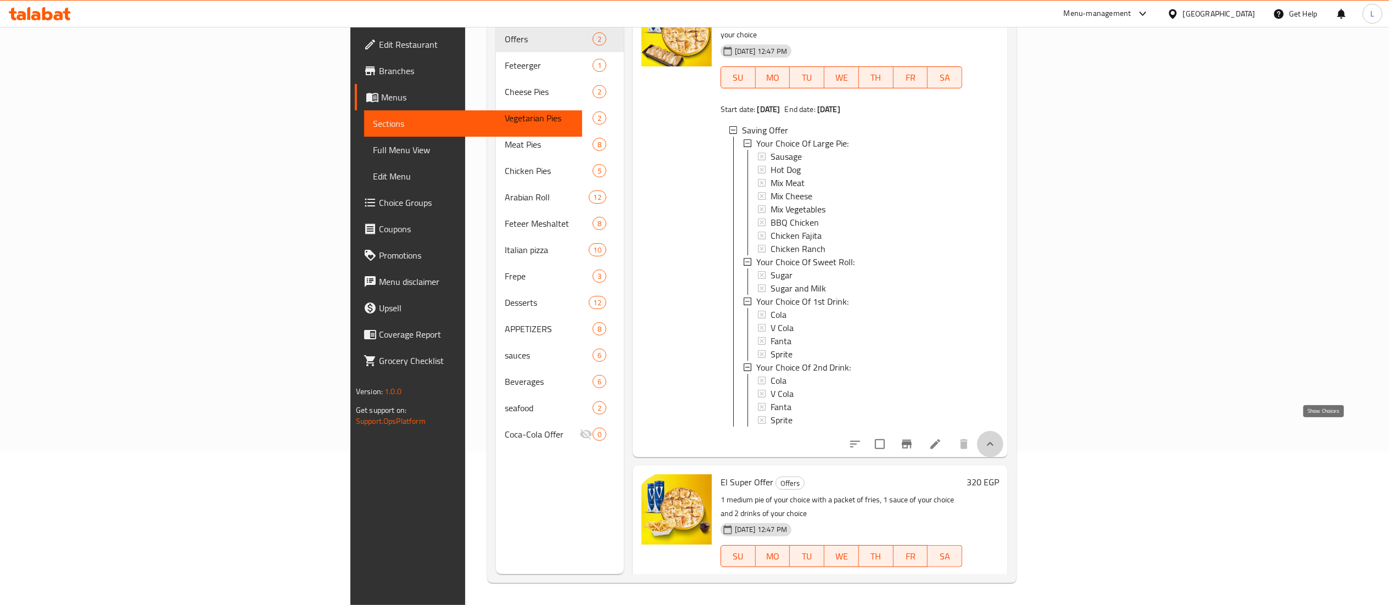
click at [997, 438] on icon "show more" at bounding box center [990, 444] width 13 height 13
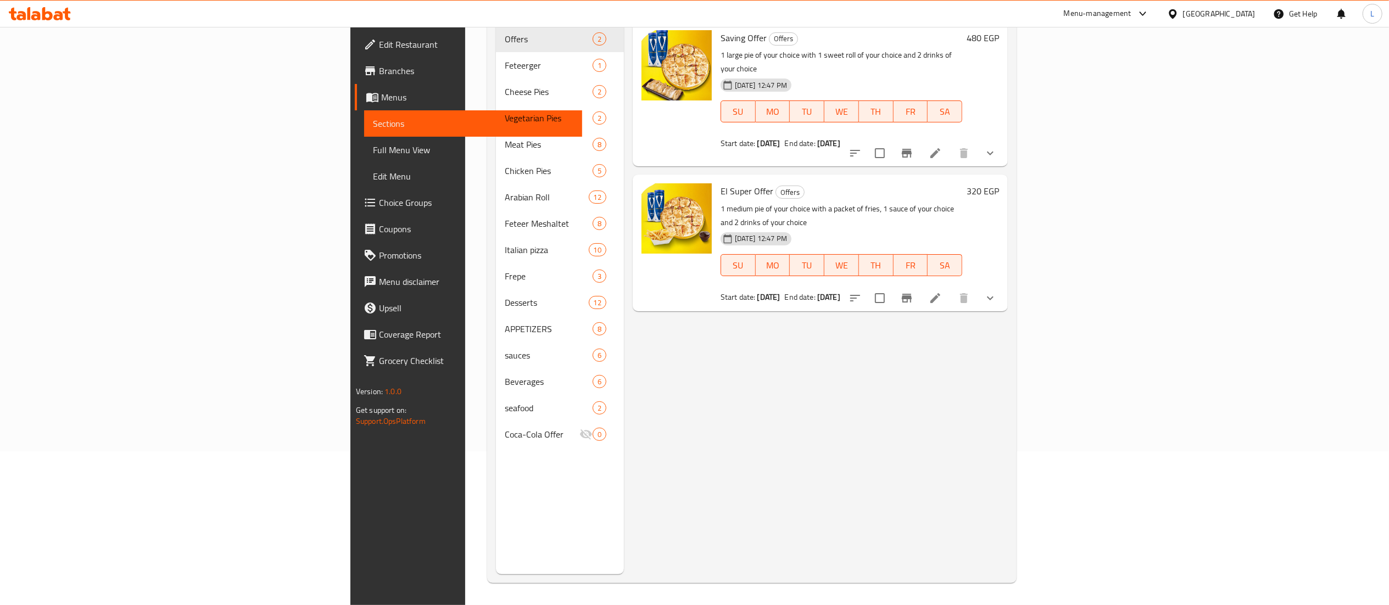
scroll to position [0, 0]
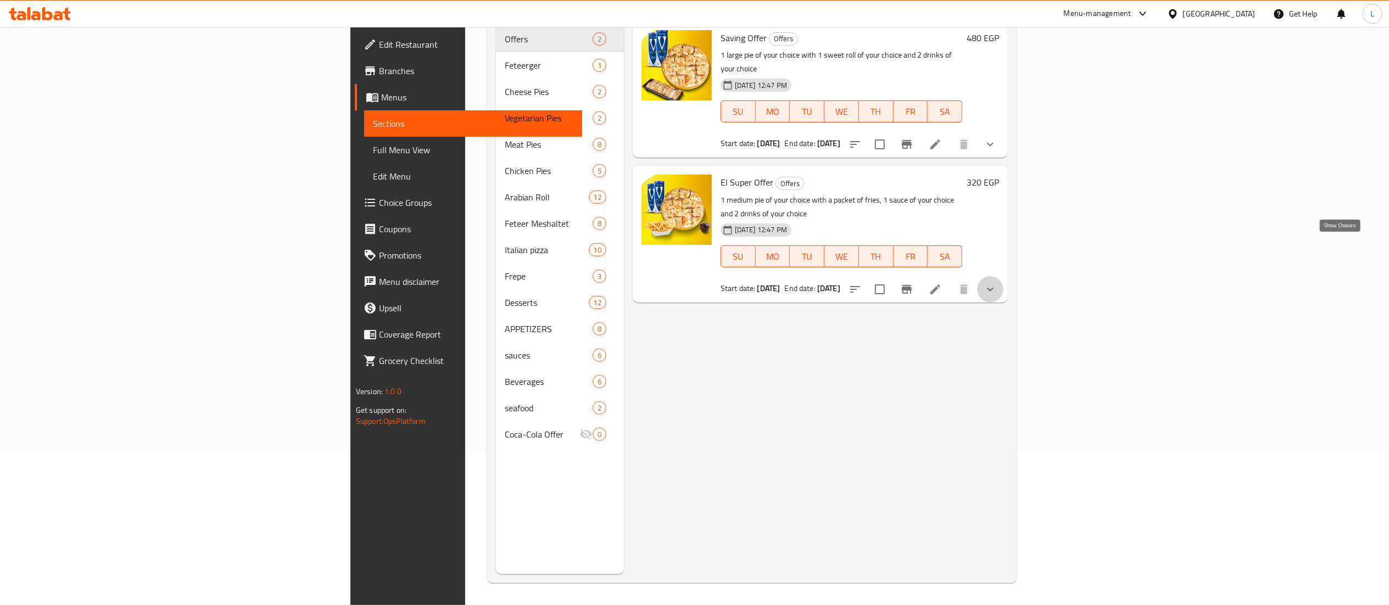
click at [997, 283] on icon "show more" at bounding box center [990, 289] width 13 height 13
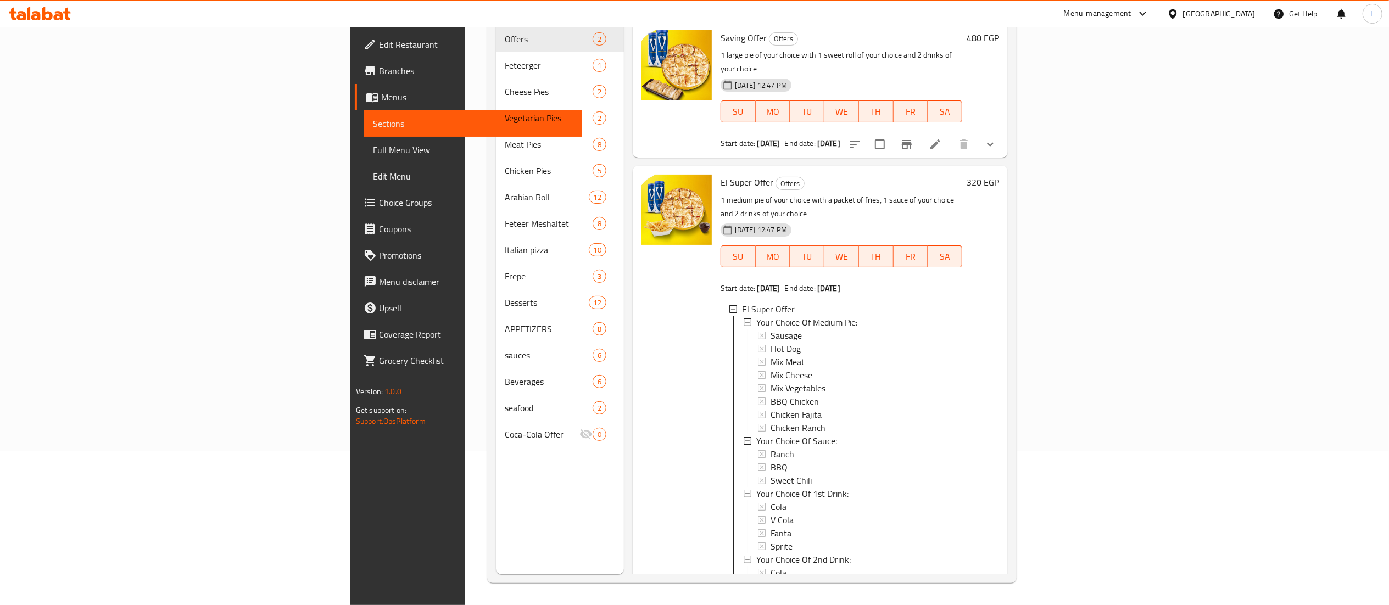
scroll to position [47, 0]
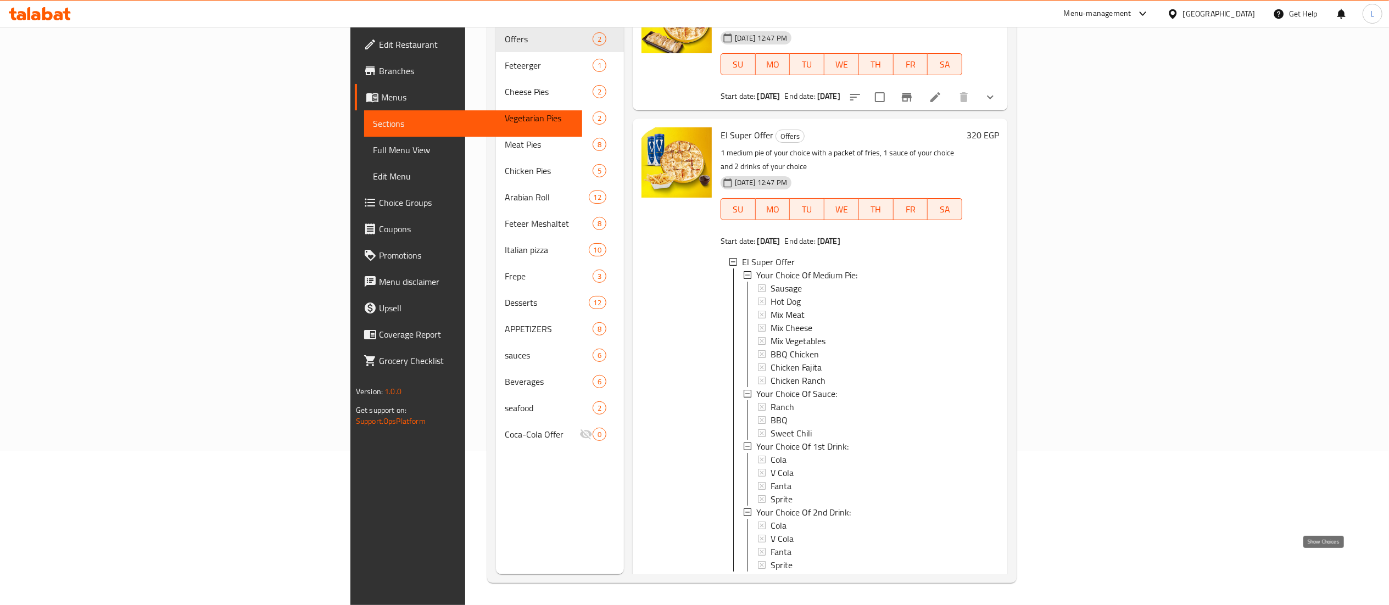
click at [997, 583] on icon "show more" at bounding box center [990, 589] width 13 height 13
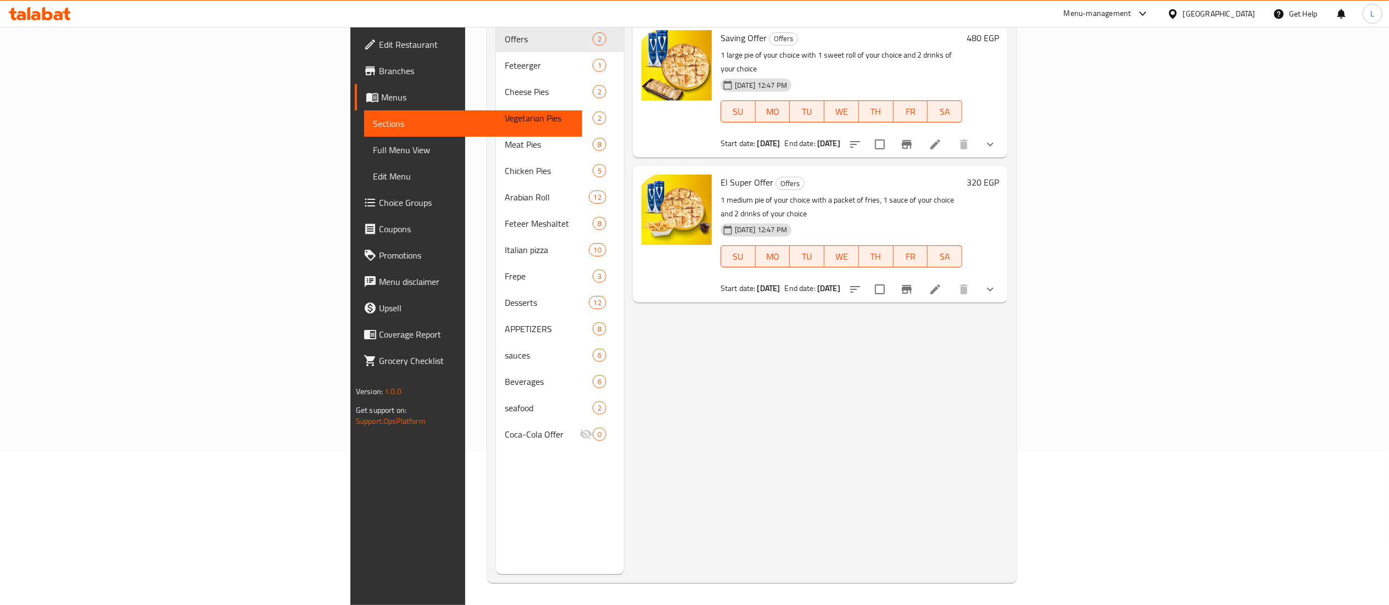
scroll to position [0, 0]
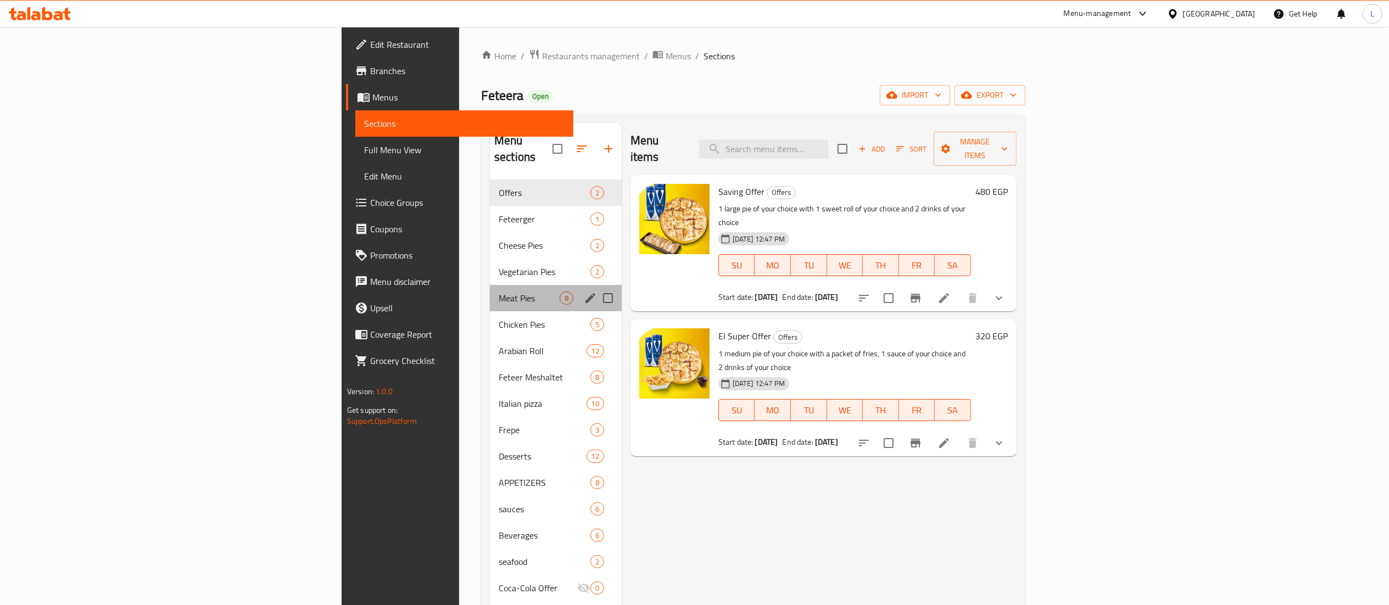
click at [490, 293] on div "Meat Pies 8" at bounding box center [556, 298] width 132 height 26
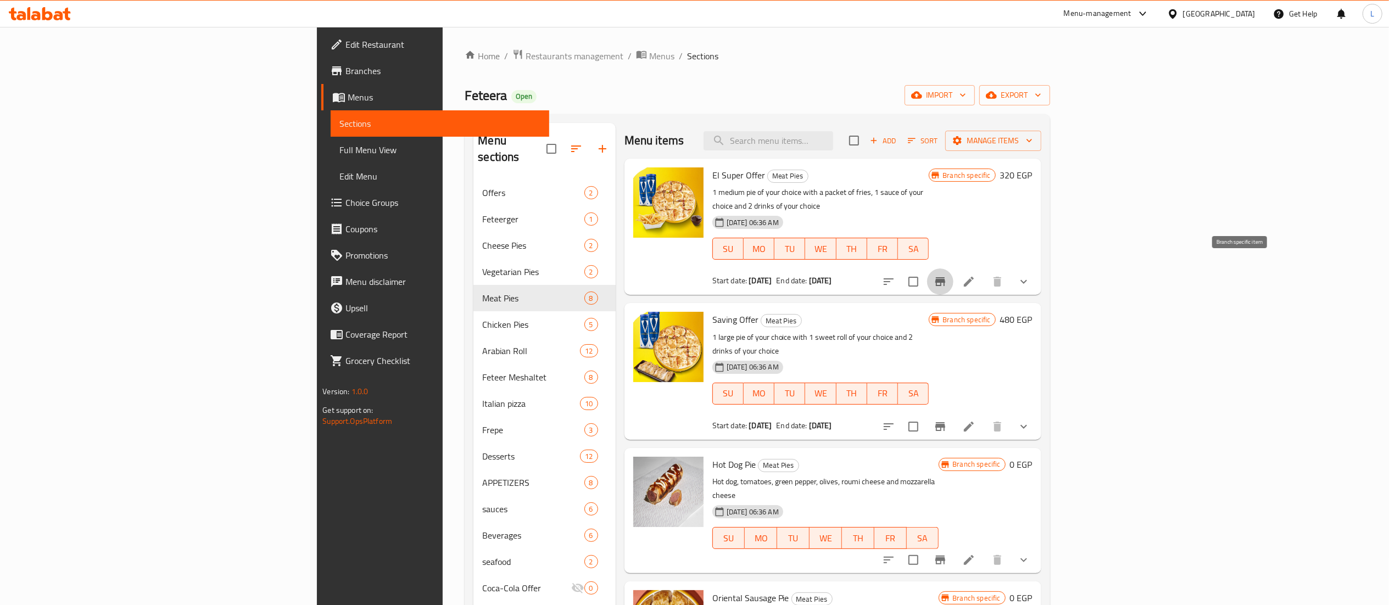
click at [945, 277] on icon "Branch-specific-item" at bounding box center [940, 281] width 10 height 9
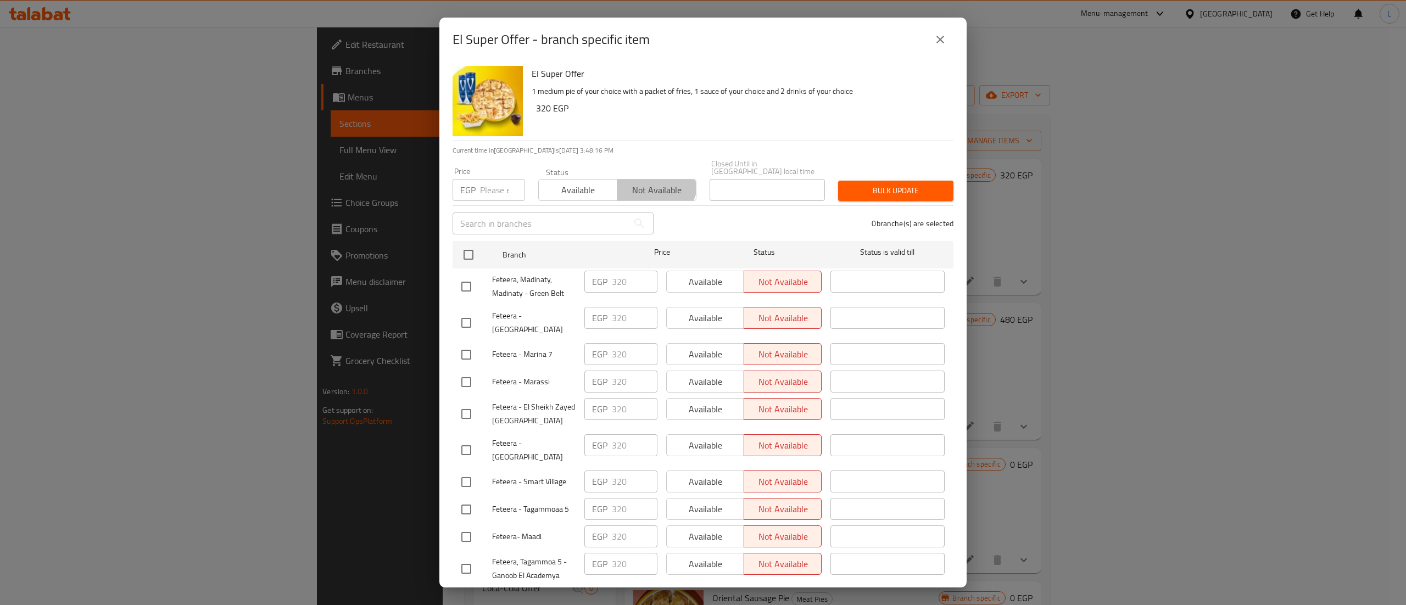
click at [649, 182] on span "Not available" at bounding box center [657, 190] width 70 height 16
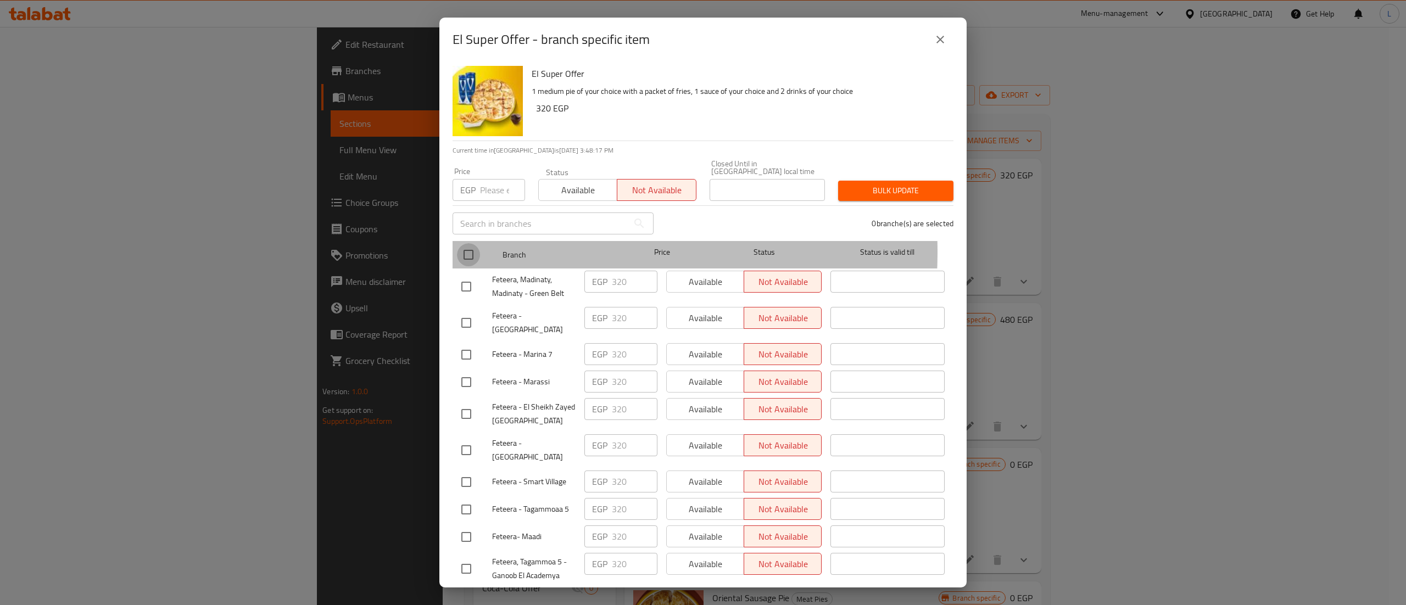
click at [476, 244] on input "checkbox" at bounding box center [468, 254] width 23 height 23
checkbox input "true"
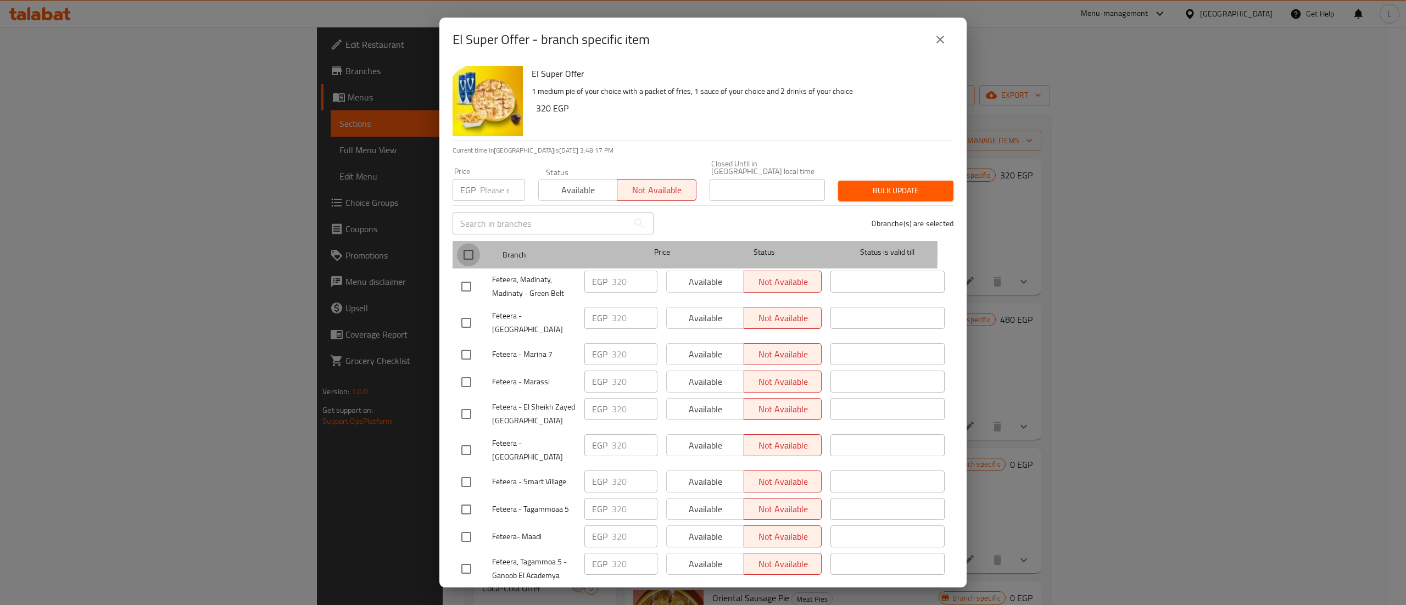
checkbox input "true"
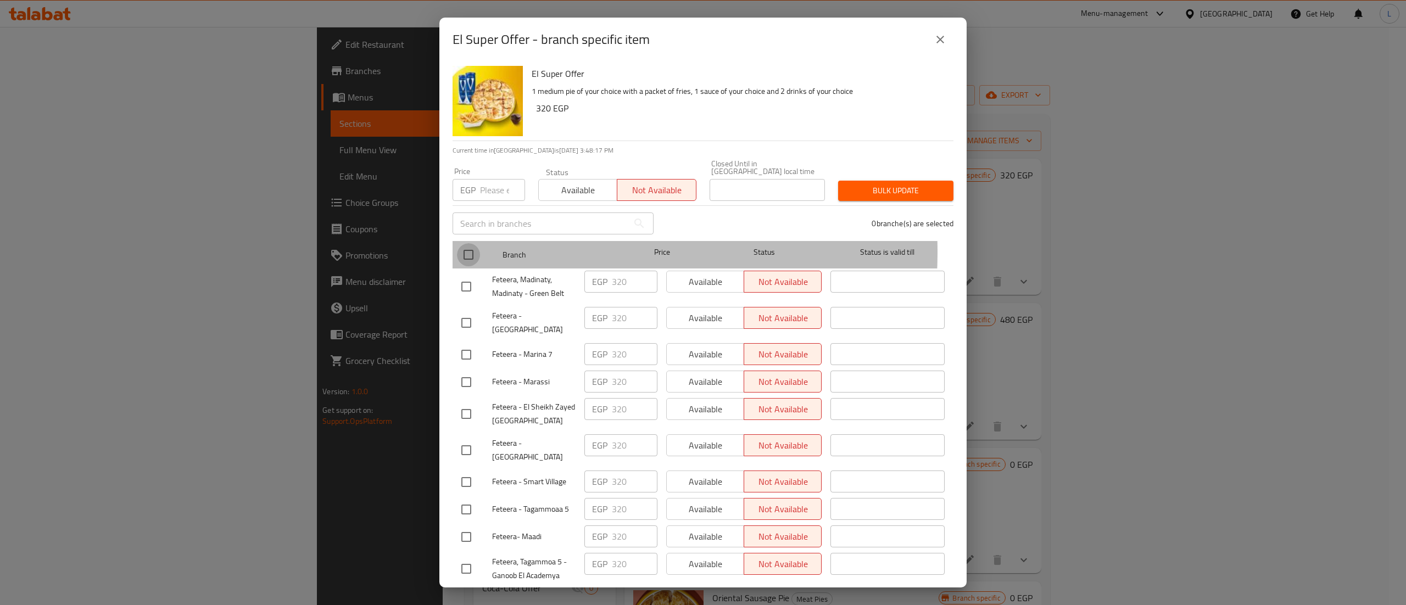
checkbox input "true"
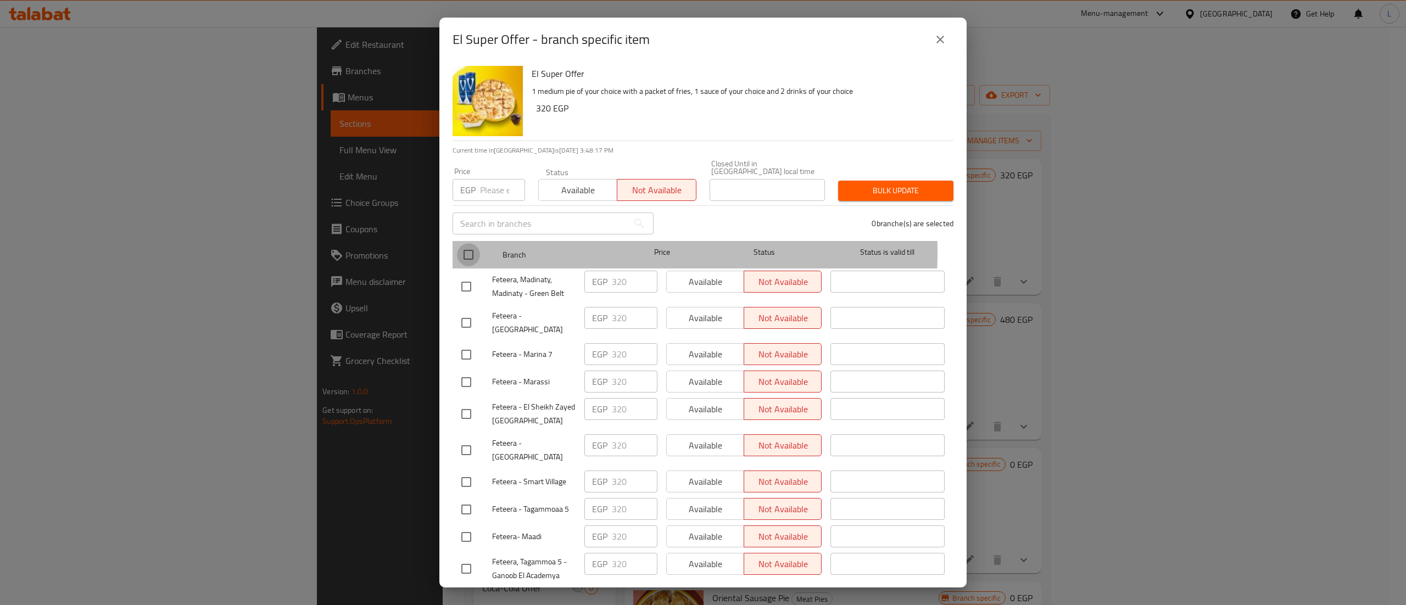
checkbox input "true"
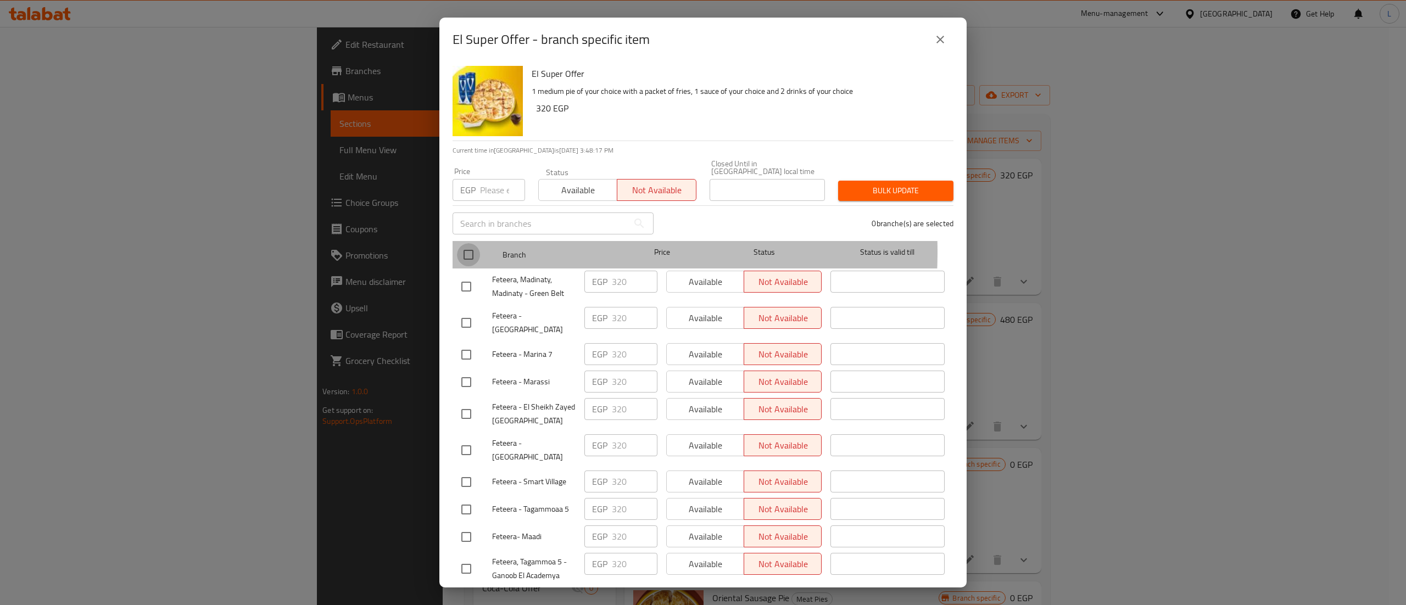
checkbox input "true"
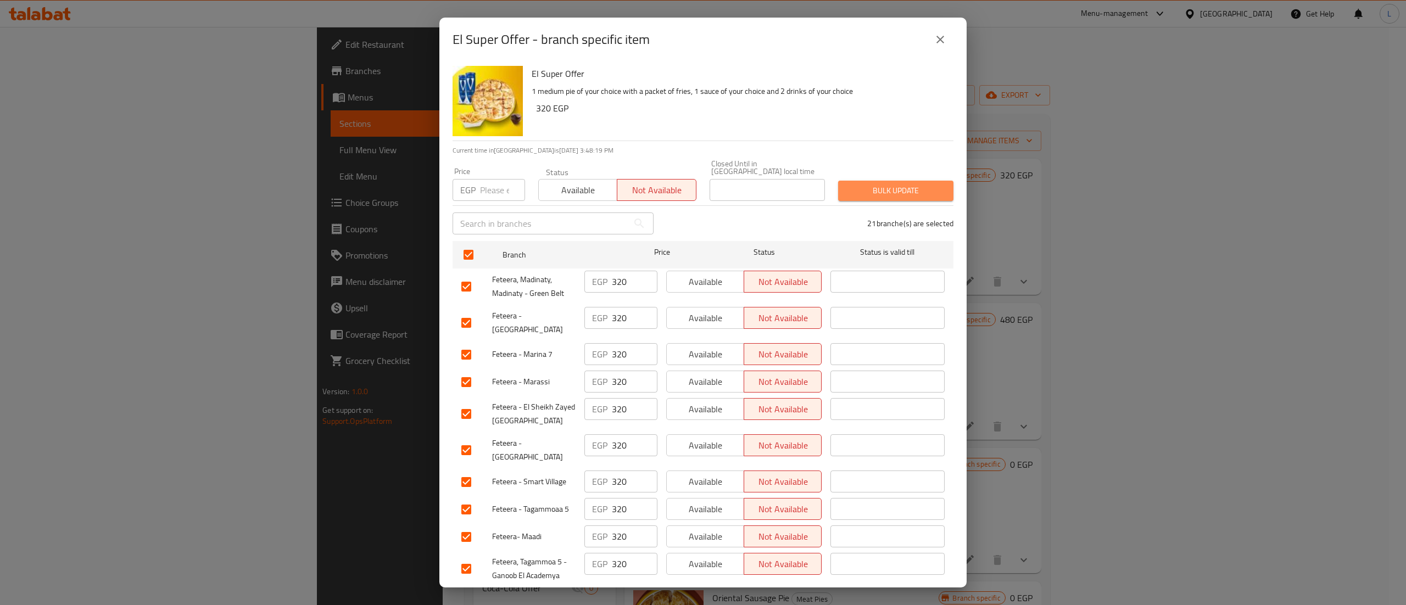
click at [906, 184] on span "Bulk update" at bounding box center [896, 191] width 98 height 14
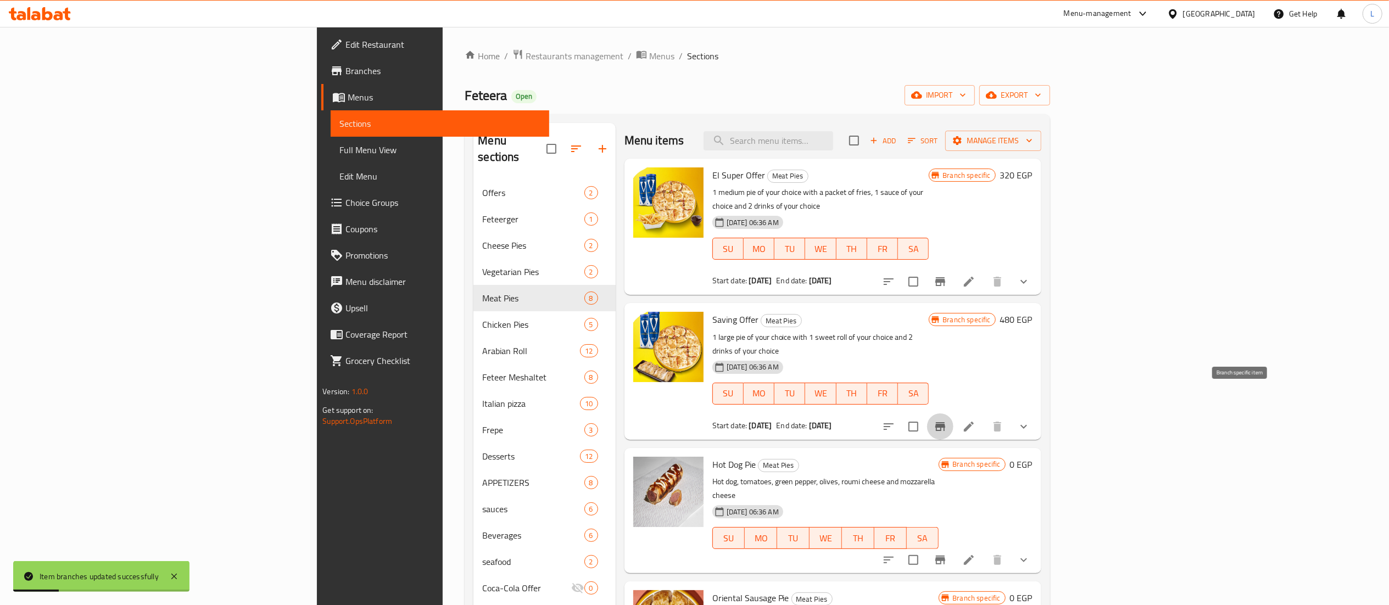
click at [945, 422] on icon "Branch-specific-item" at bounding box center [940, 426] width 10 height 9
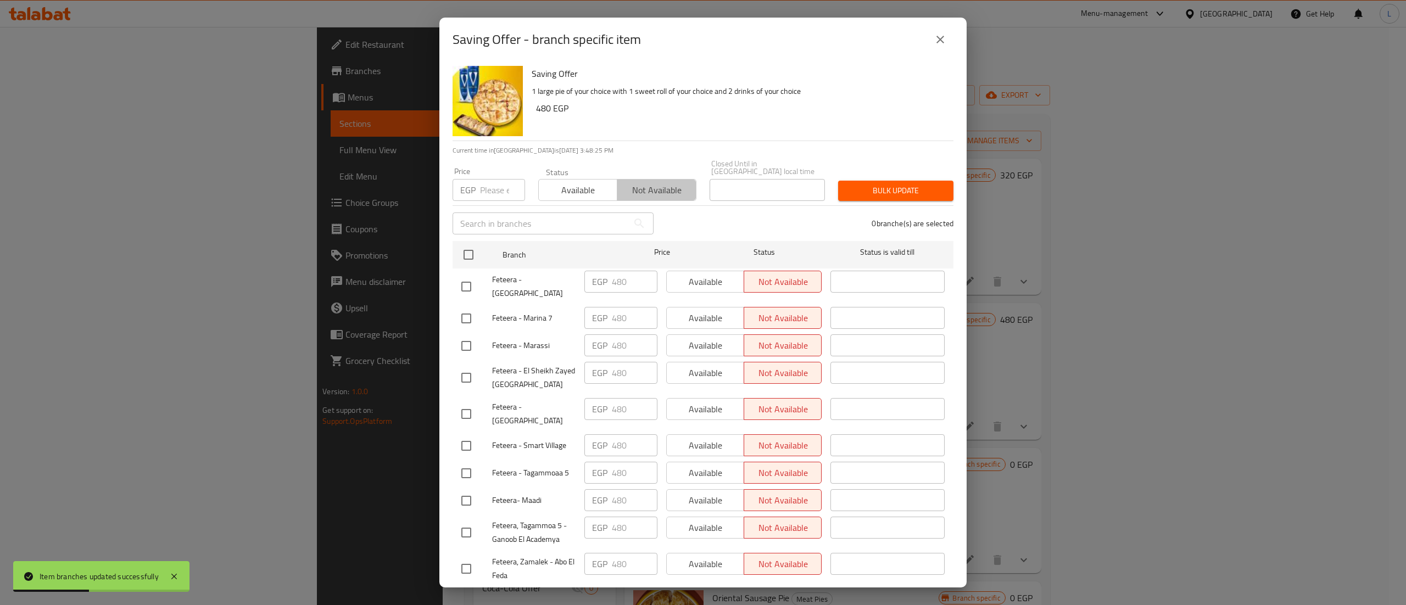
click at [653, 182] on span "Not available" at bounding box center [657, 190] width 70 height 16
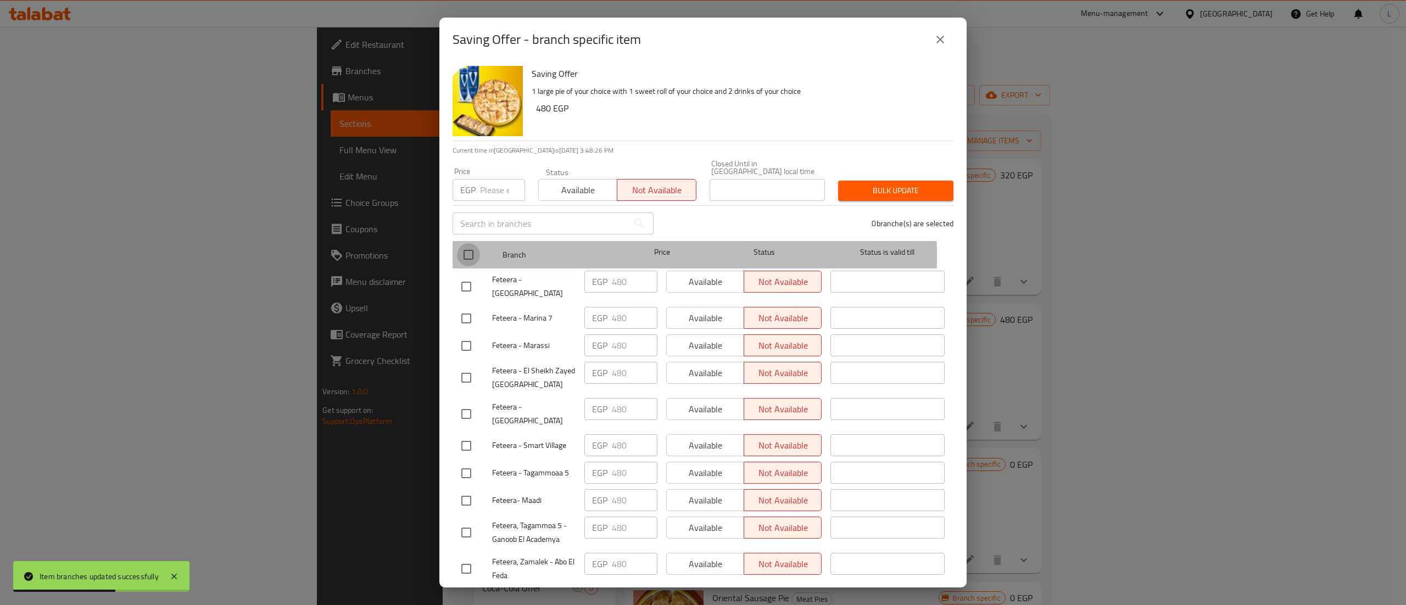
click at [462, 248] on input "checkbox" at bounding box center [468, 254] width 23 height 23
checkbox input "true"
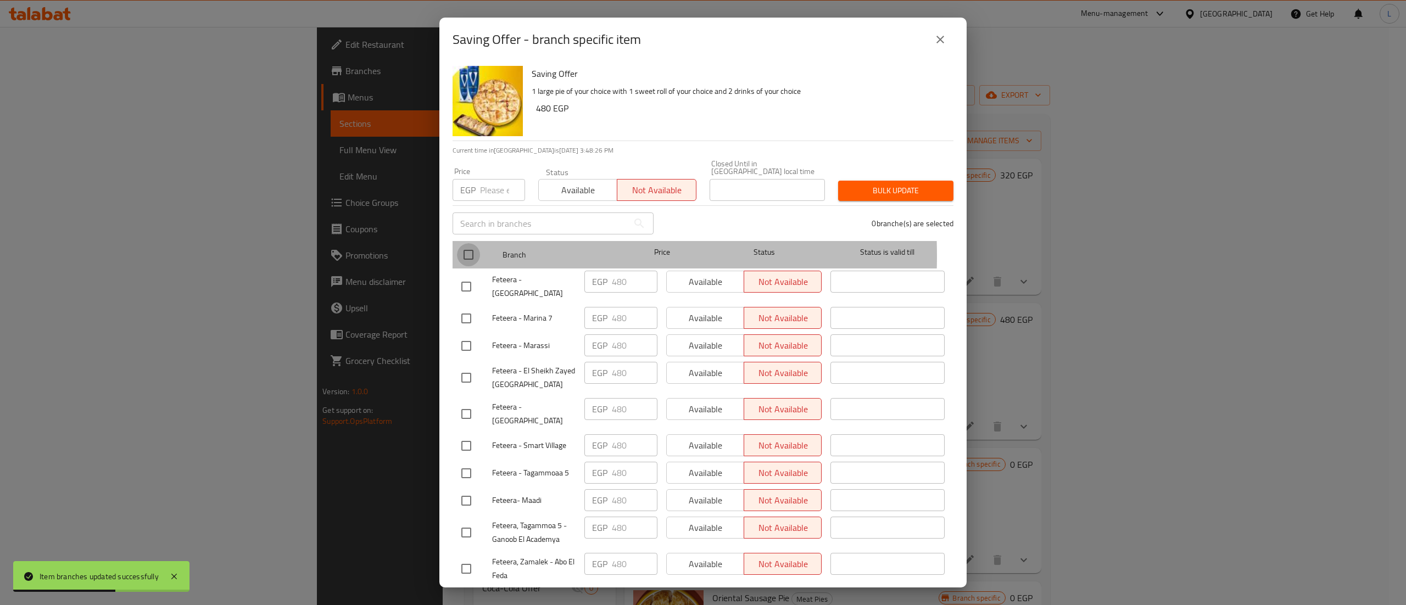
checkbox input "true"
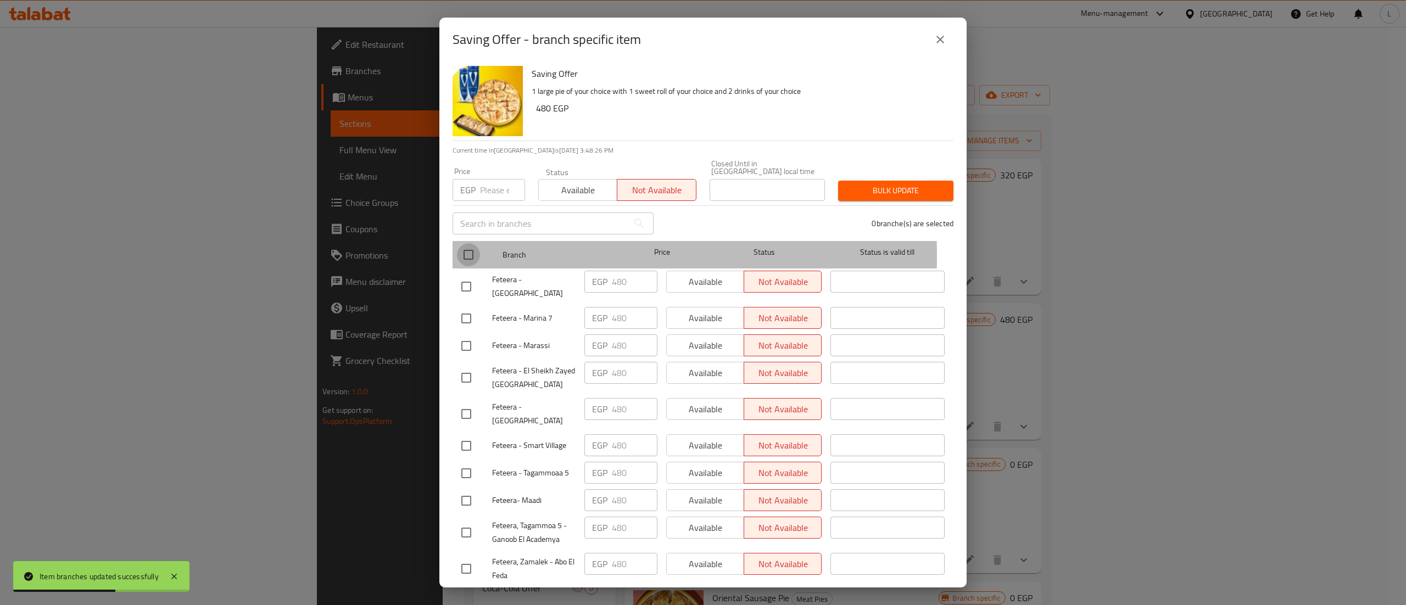
checkbox input "true"
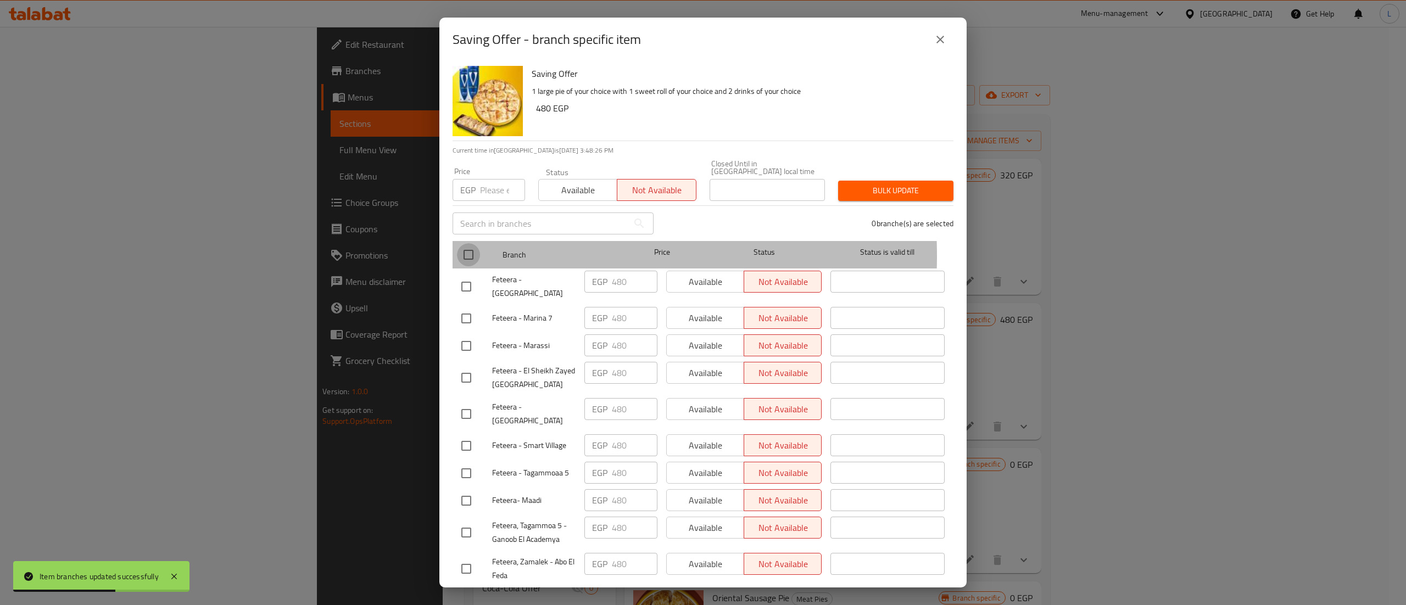
checkbox input "true"
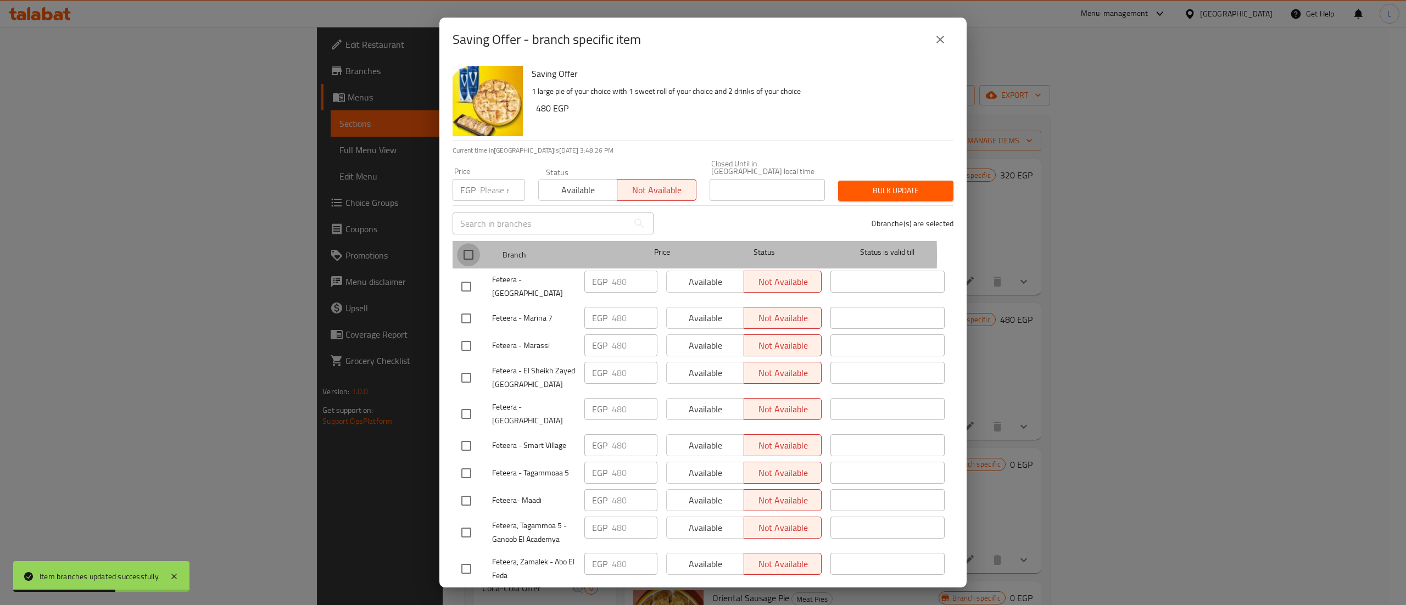
checkbox input "true"
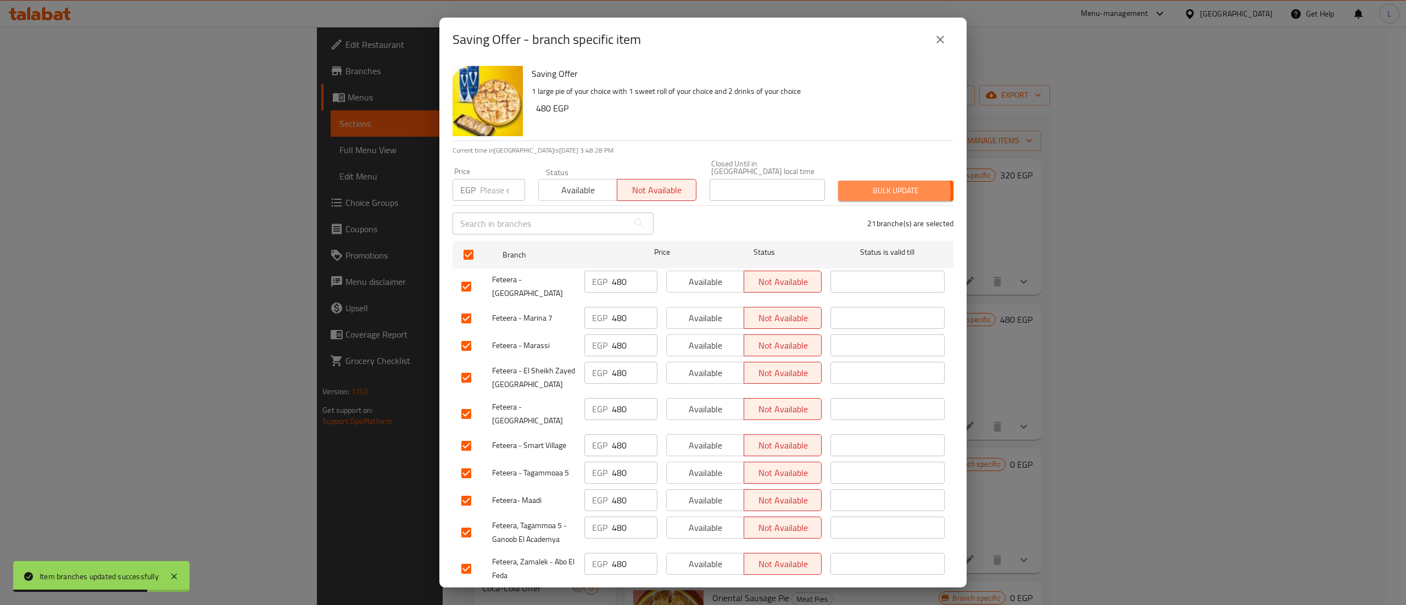
click at [873, 184] on span "Bulk update" at bounding box center [896, 191] width 98 height 14
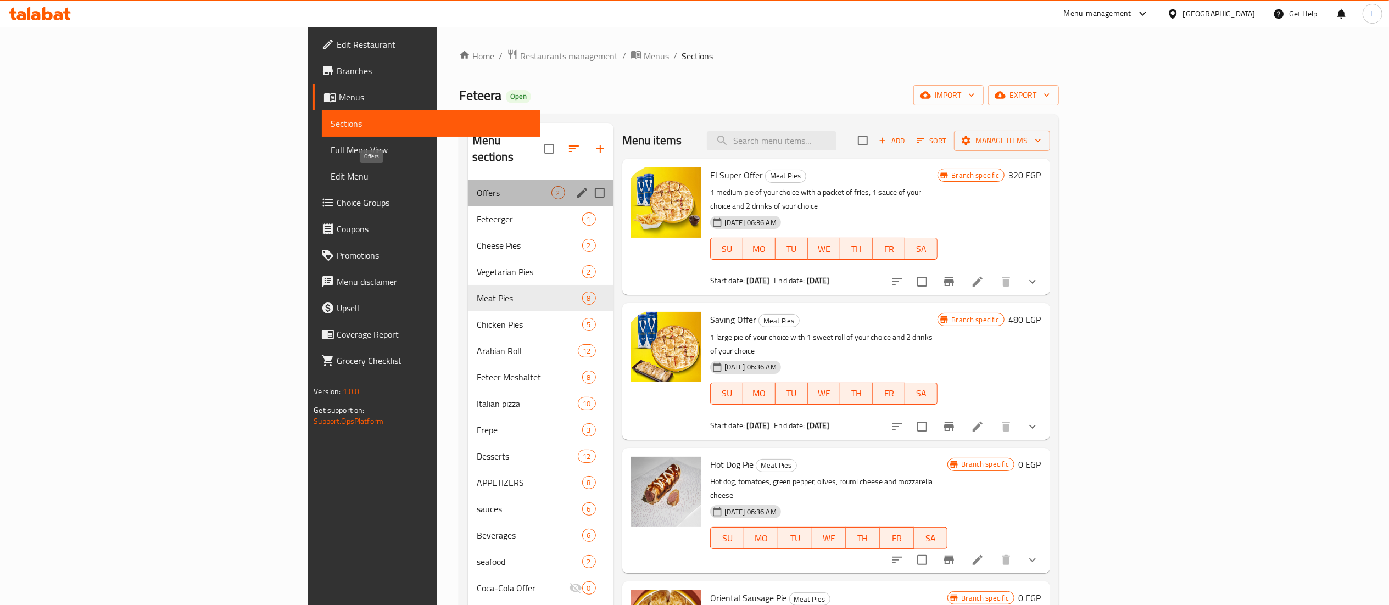
click at [477, 186] on span "Offers" at bounding box center [514, 192] width 75 height 13
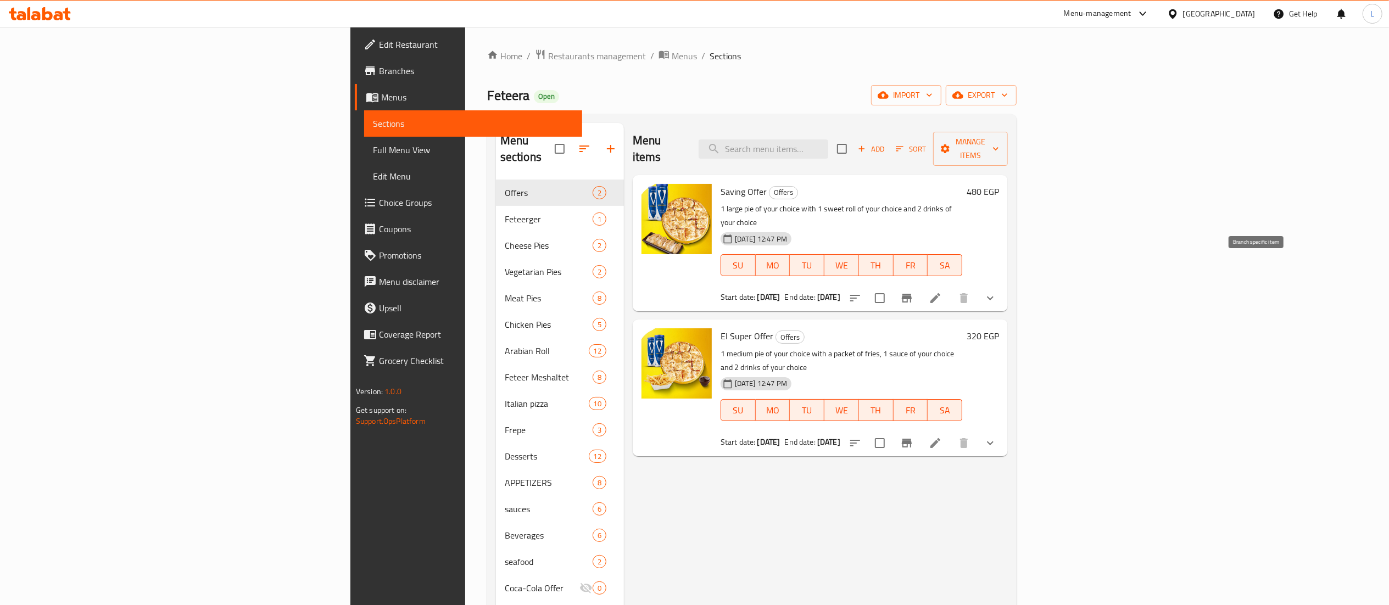
click at [912, 294] on icon "Branch-specific-item" at bounding box center [907, 298] width 10 height 9
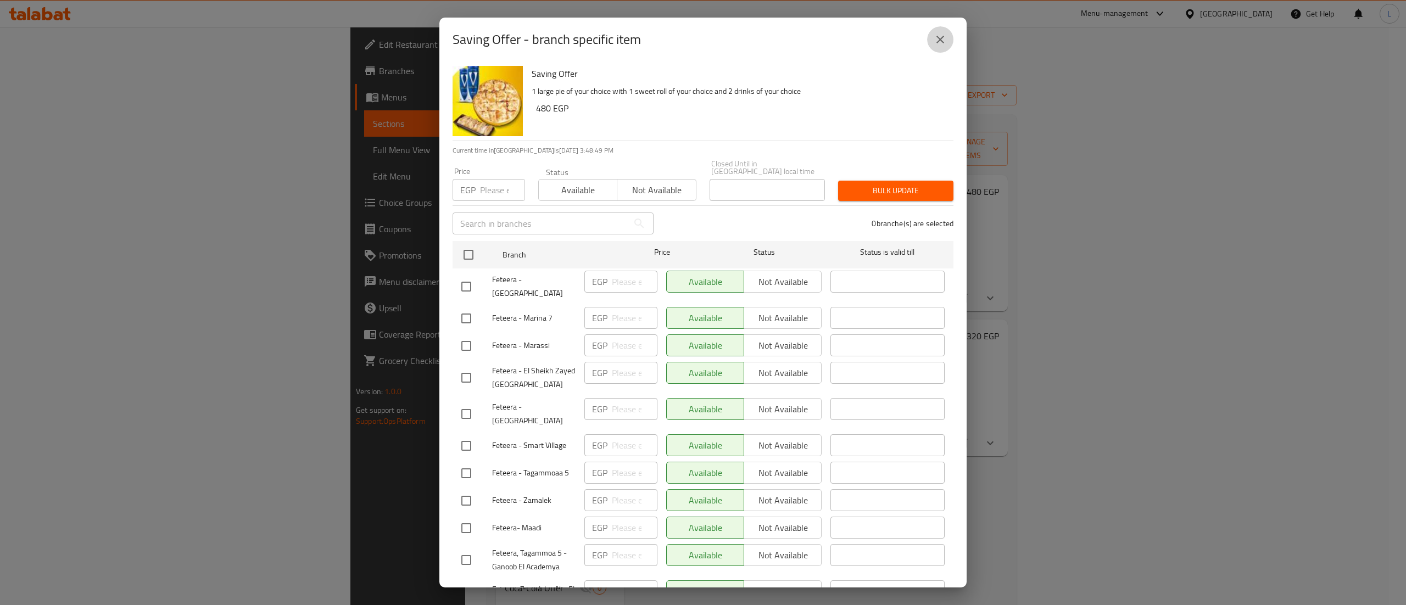
click at [946, 30] on button "close" at bounding box center [940, 39] width 26 height 26
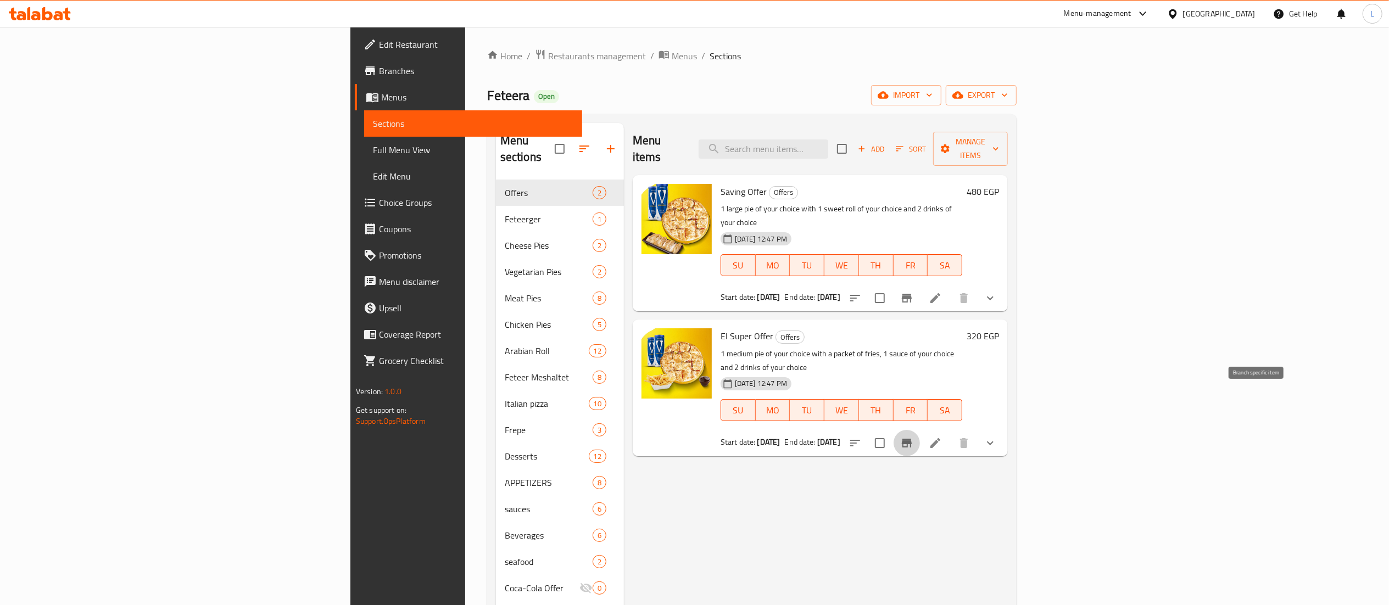
click at [912, 439] on icon "Branch-specific-item" at bounding box center [907, 443] width 10 height 9
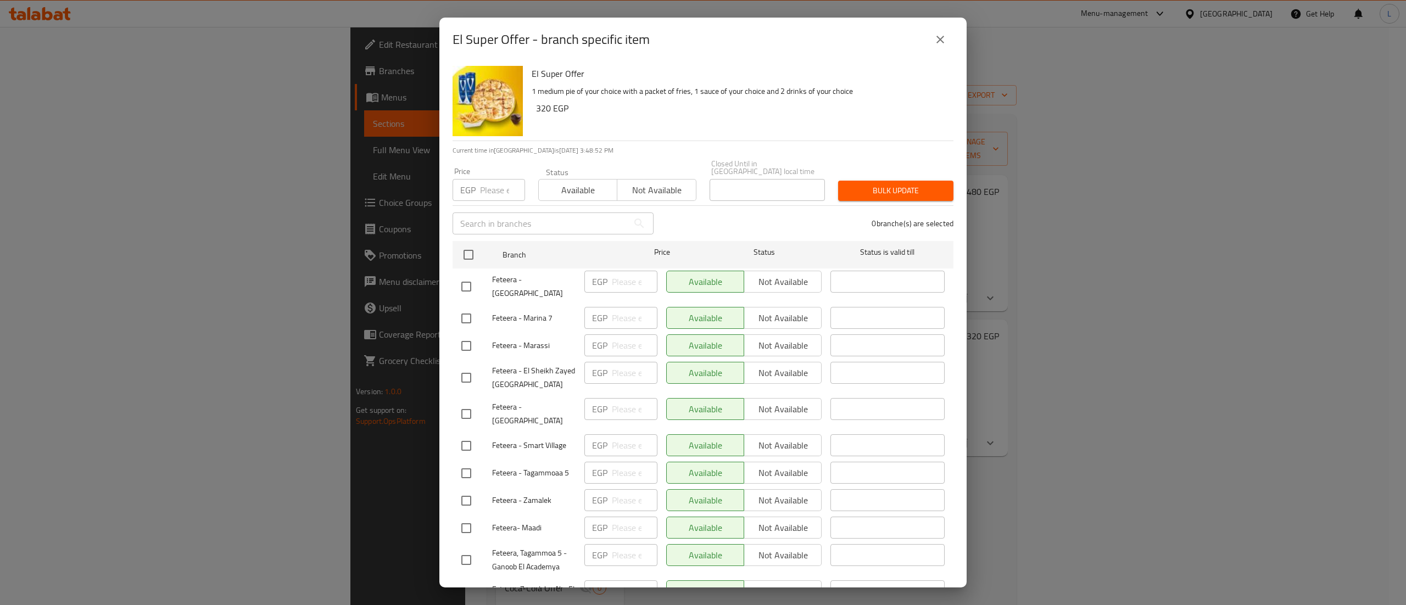
click at [938, 44] on icon "close" at bounding box center [940, 39] width 13 height 13
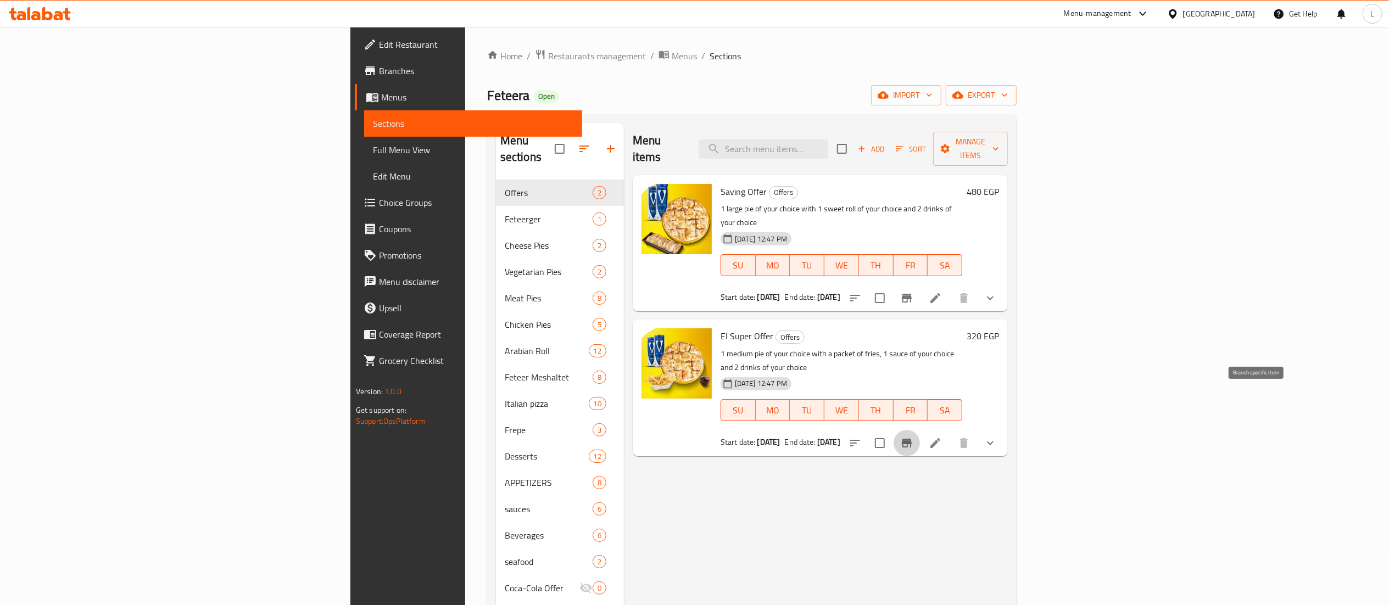
click at [761, 452] on div "Menu items Add Sort Manage items Saving Offer Offers 1 large pie of your choice…" at bounding box center [816, 425] width 384 height 605
